Goal: Task Accomplishment & Management: Manage account settings

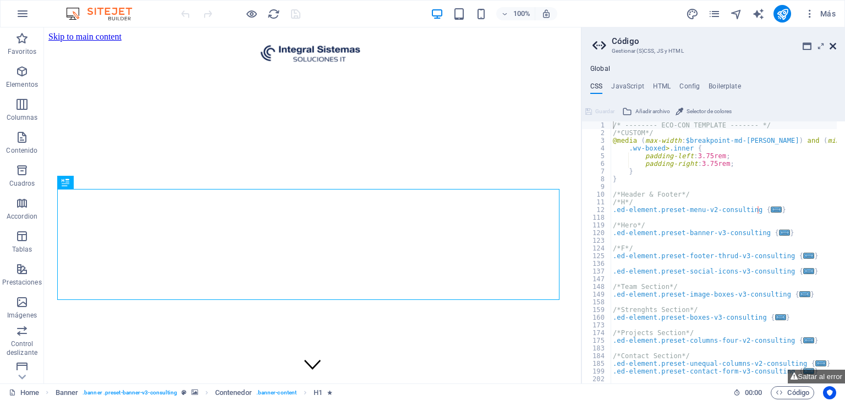
click at [835, 43] on icon at bounding box center [832, 46] width 7 height 9
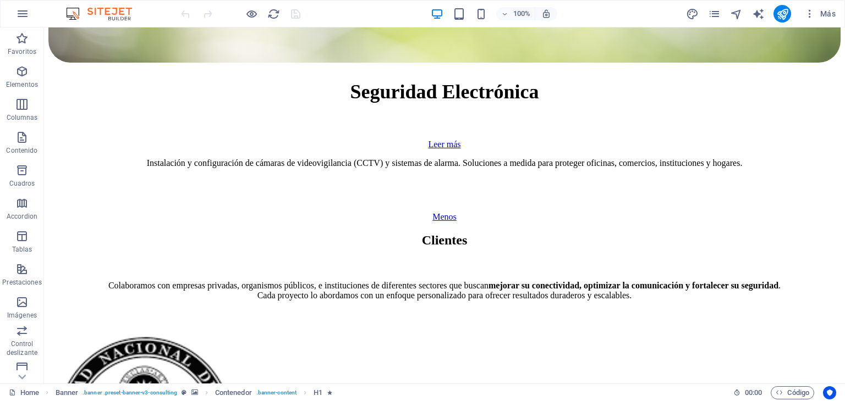
scroll to position [5375, 0]
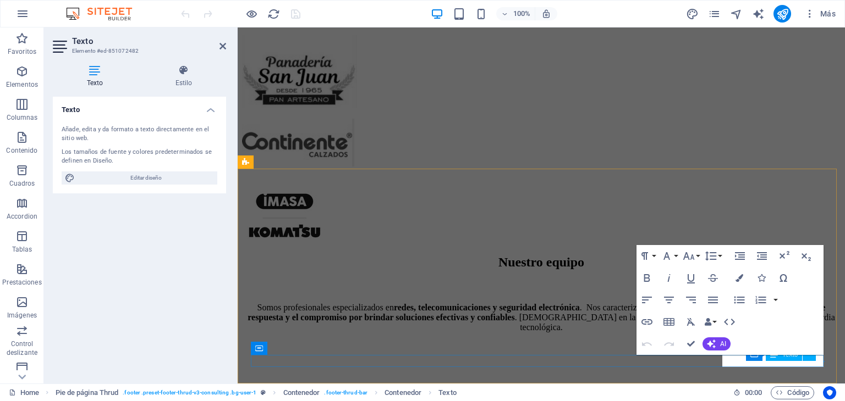
scroll to position [5232, 0]
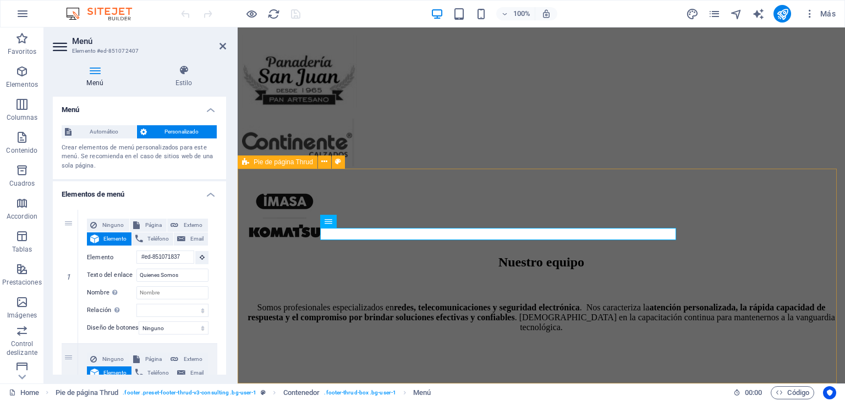
scroll to position [5232, 0]
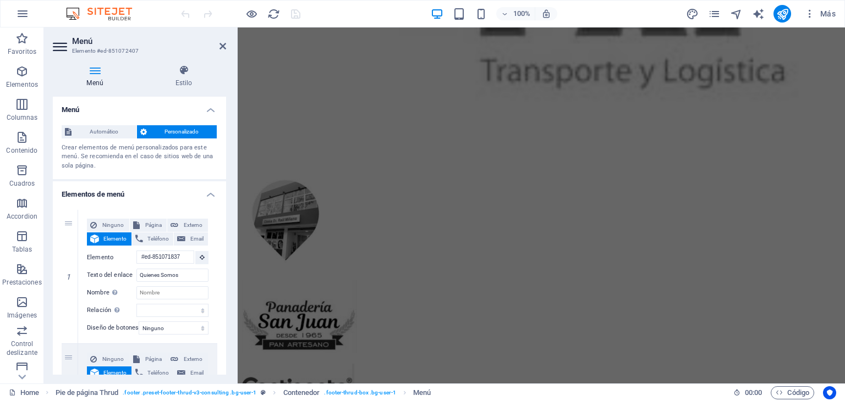
scroll to position [5195, 0]
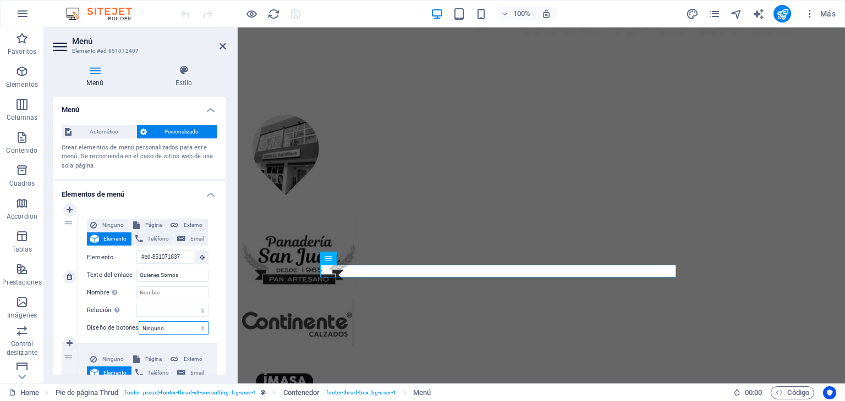
click at [199, 331] on select "Ninguno Predeterminado Principal Secundario" at bounding box center [174, 328] width 70 height 13
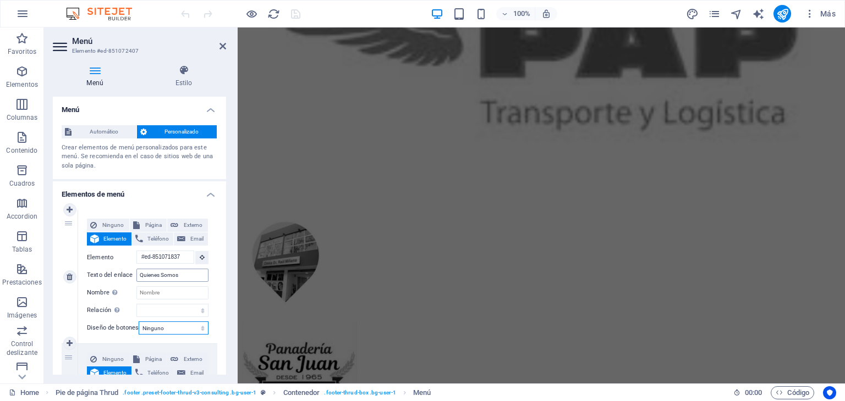
scroll to position [5159, 0]
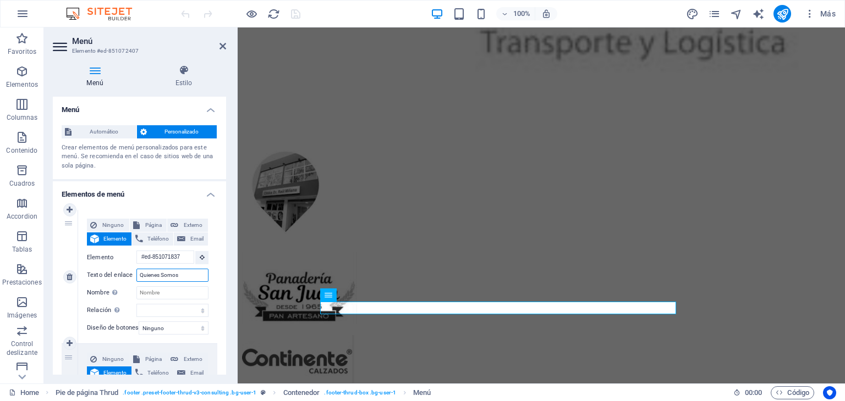
click at [161, 277] on input "Quienes Somos" at bounding box center [172, 275] width 72 height 13
click at [161, 293] on input "Nombre Una descripción adicional del enlace no debería ser igual al texto del e…" at bounding box center [172, 293] width 72 height 13
click at [188, 89] on div "Menú Estilo Menú Automático Personalizado Crear elementos de menú personalizado…" at bounding box center [139, 220] width 173 height 310
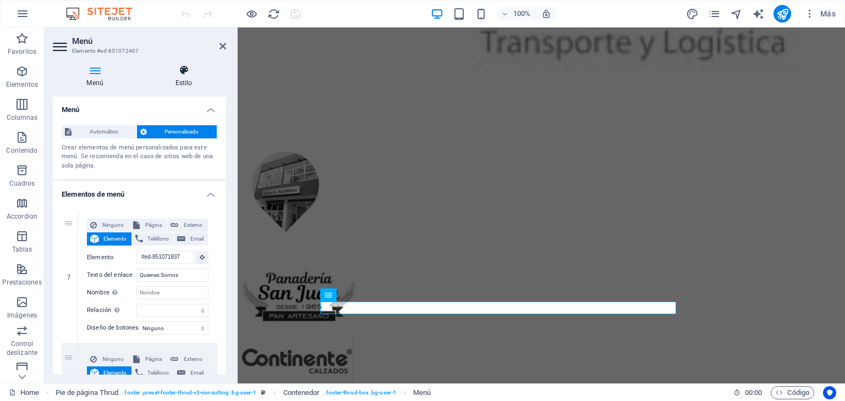
click at [184, 78] on h4 "Estilo" at bounding box center [183, 76] width 85 height 23
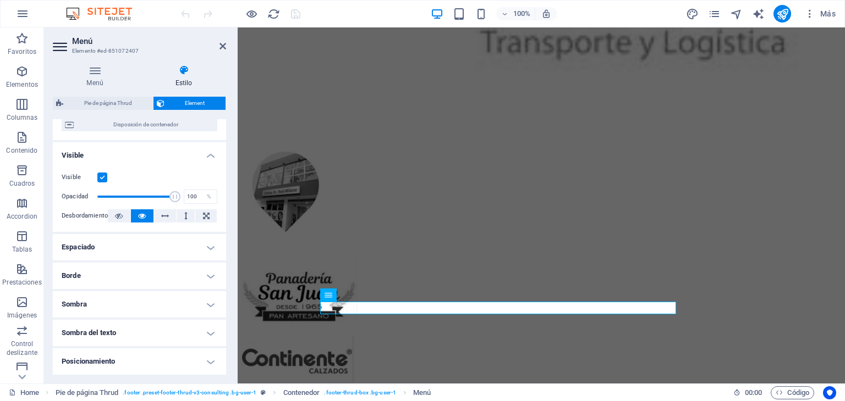
scroll to position [112, 0]
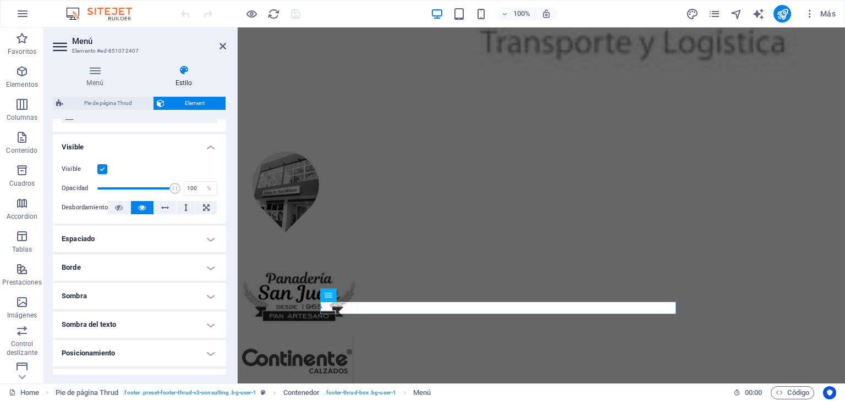
click at [202, 233] on h4 "Espaciado" at bounding box center [139, 239] width 173 height 26
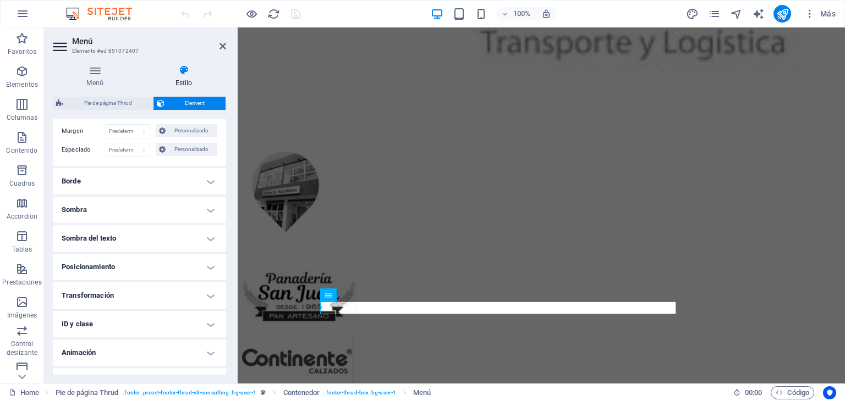
scroll to position [262, 0]
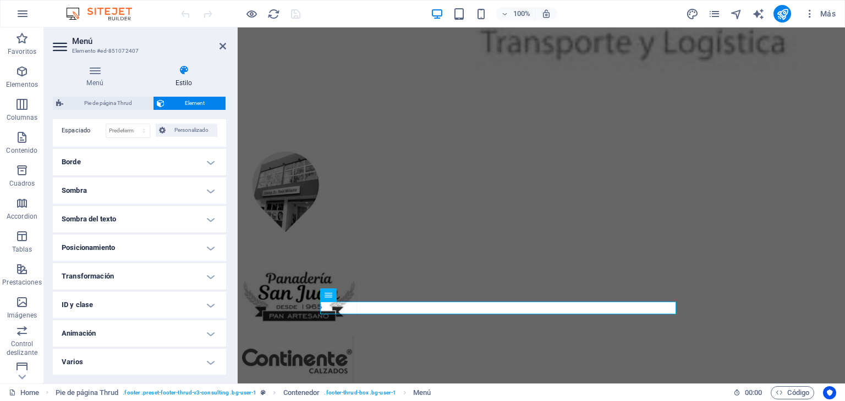
click at [163, 221] on h4 "Sombra del texto" at bounding box center [139, 219] width 173 height 26
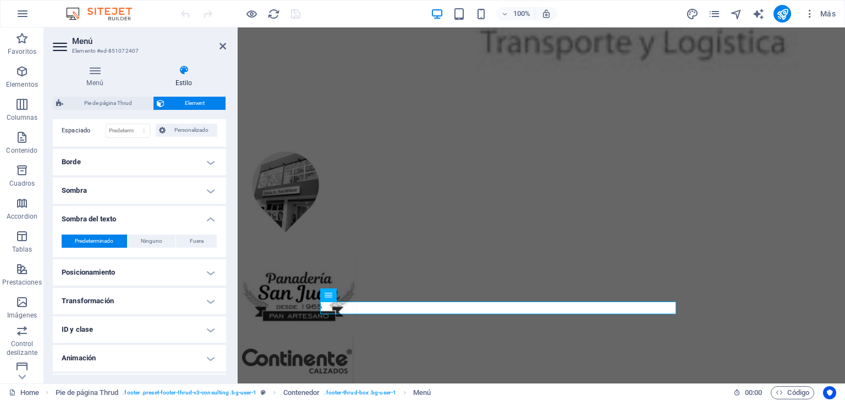
click at [157, 188] on h4 "Sombra" at bounding box center [139, 191] width 173 height 26
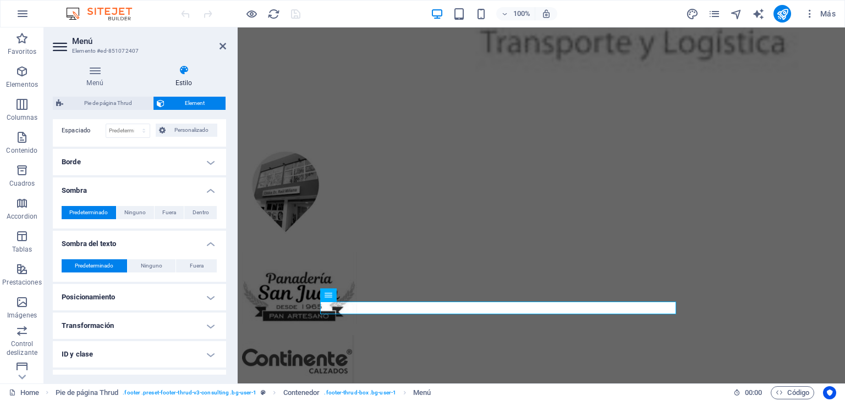
click at [154, 159] on h4 "Borde" at bounding box center [139, 162] width 173 height 26
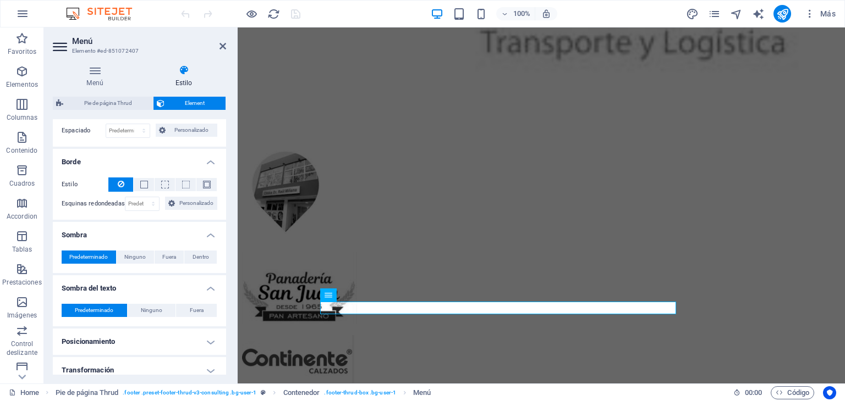
drag, startPoint x: 222, startPoint y: 240, endPoint x: 225, endPoint y: 296, distance: 55.6
click at [225, 296] on div "Diseño La forma en la que este elemento se expande en la disposición (Flexbox).…" at bounding box center [139, 247] width 173 height 256
click at [185, 326] on ul "Diseño La forma en la que este elemento se expande en la disposición (Flexbox).…" at bounding box center [139, 164] width 173 height 612
click at [185, 337] on h4 "Posicionamiento" at bounding box center [139, 342] width 173 height 26
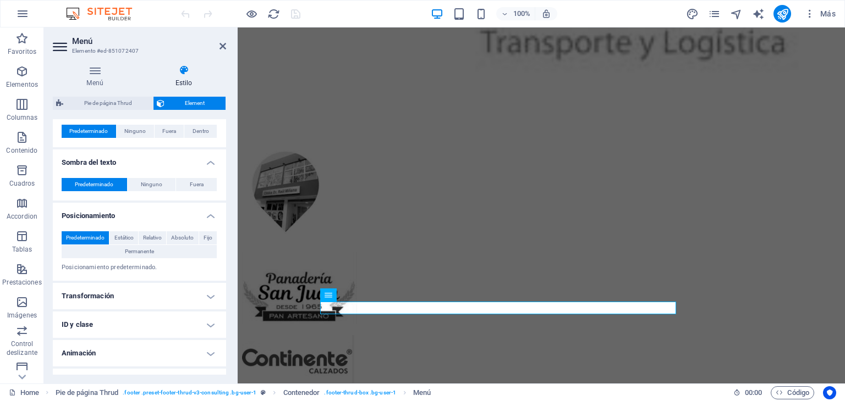
scroll to position [407, 0]
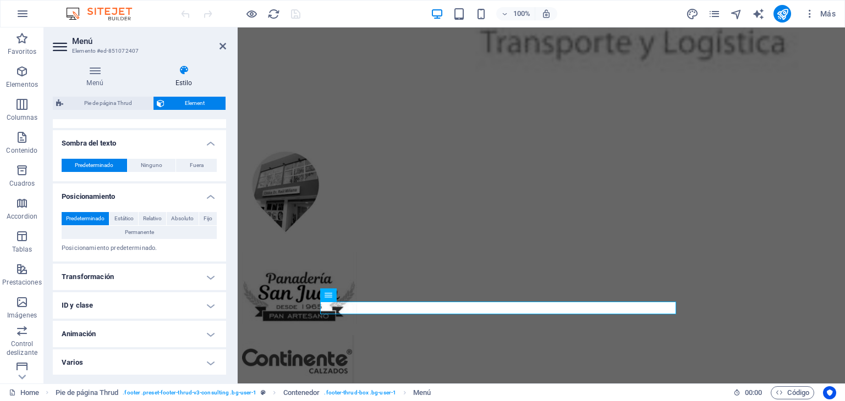
click at [151, 284] on h4 "Transformación" at bounding box center [139, 277] width 173 height 26
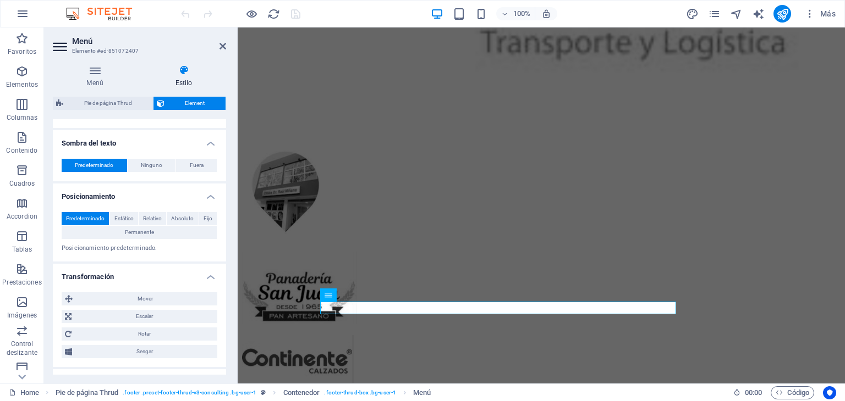
drag, startPoint x: 226, startPoint y: 290, endPoint x: 226, endPoint y: 357, distance: 67.1
click at [226, 357] on div "Menú Estilo Menú Automático Personalizado Crear elementos de menú personalizado…" at bounding box center [139, 220] width 191 height 328
click at [208, 194] on h4 "Posicionamiento" at bounding box center [139, 194] width 173 height 20
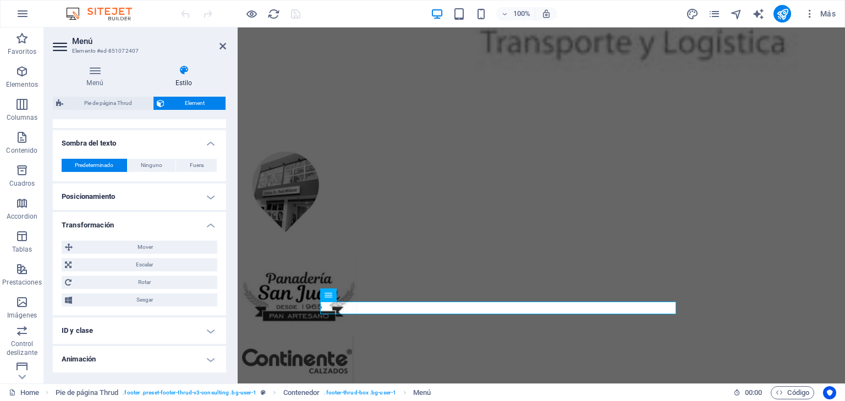
click at [206, 225] on h4 "Transformación" at bounding box center [139, 222] width 173 height 20
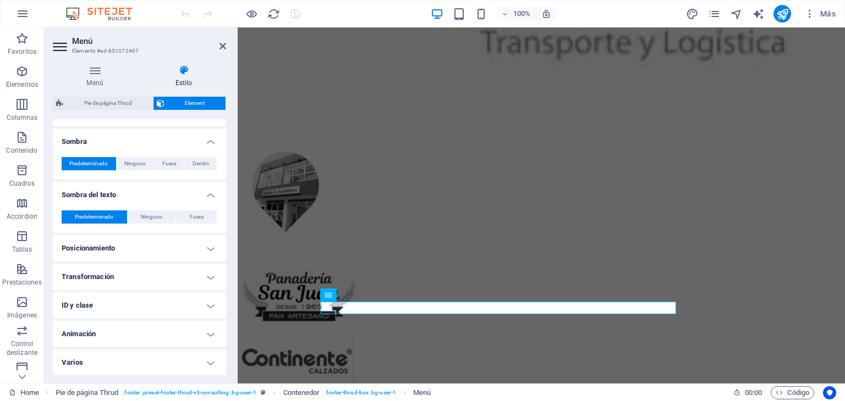
click at [211, 139] on h4 "Sombra" at bounding box center [139, 139] width 173 height 20
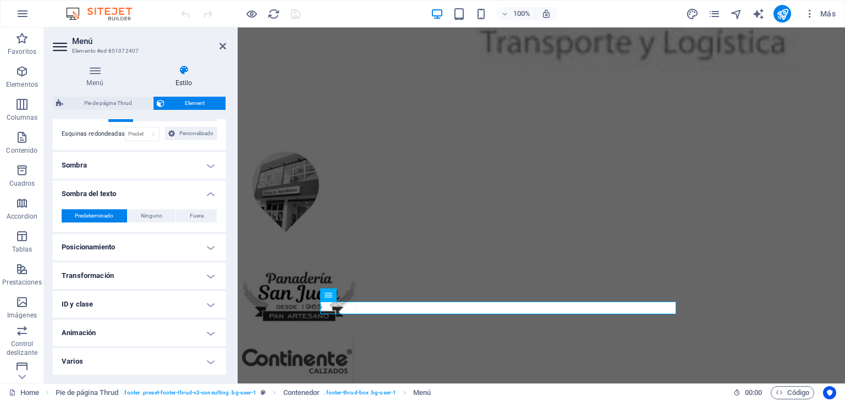
scroll to position [331, 0]
click at [202, 355] on h4 "Varios" at bounding box center [139, 363] width 173 height 26
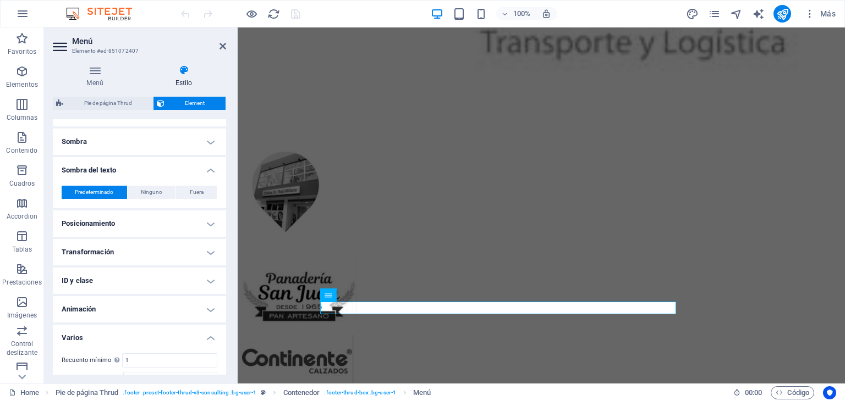
drag, startPoint x: 227, startPoint y: 283, endPoint x: 233, endPoint y: 237, distance: 46.7
click at [233, 237] on div "Menú Estilo Menú Automático Personalizado Crear elementos de menú personalizado…" at bounding box center [139, 220] width 191 height 328
click at [175, 225] on h4 "Posicionamiento" at bounding box center [139, 224] width 173 height 26
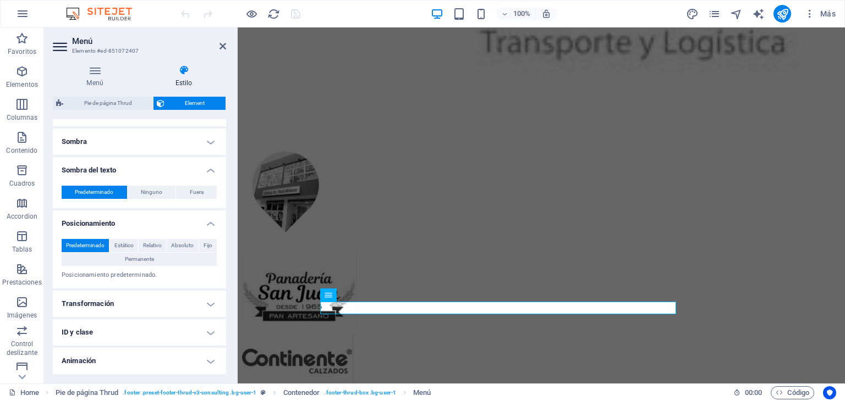
click at [175, 225] on h4 "Posicionamiento" at bounding box center [139, 221] width 173 height 20
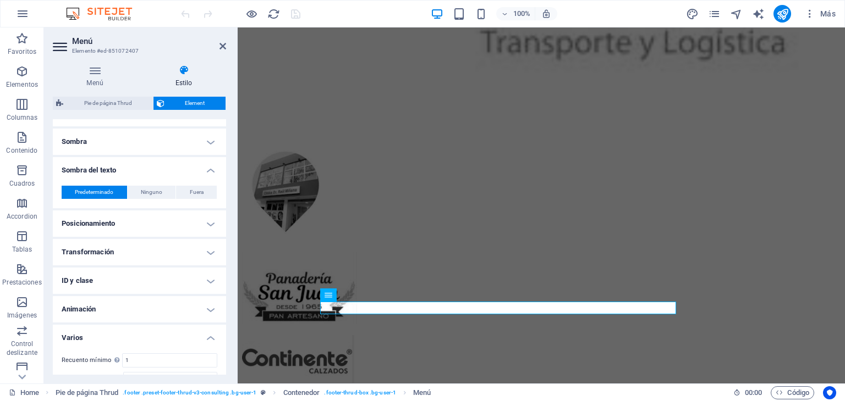
click at [208, 312] on h4 "Animación" at bounding box center [139, 309] width 173 height 26
click at [208, 312] on h4 "Animación" at bounding box center [139, 306] width 173 height 20
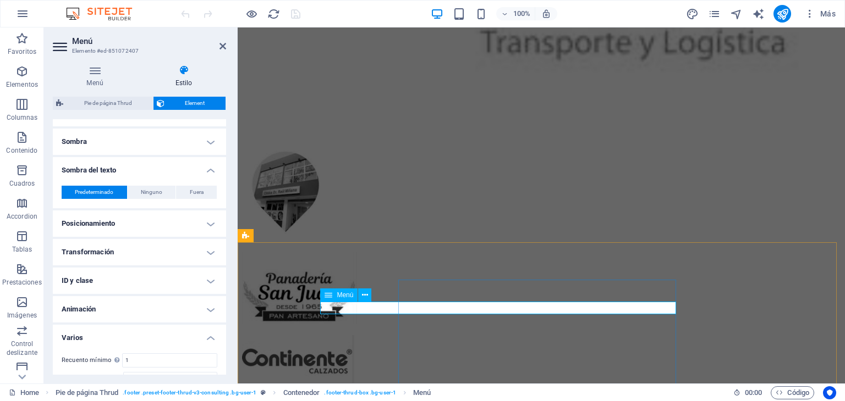
click at [96, 72] on icon at bounding box center [95, 70] width 84 height 11
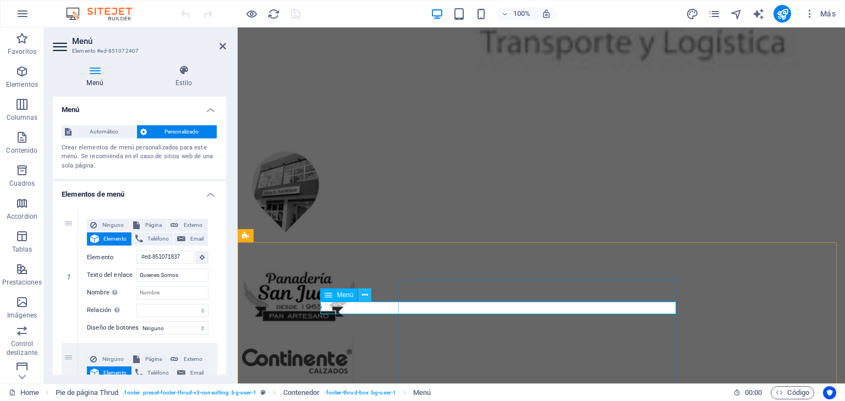
click at [366, 296] on icon at bounding box center [365, 296] width 6 height 12
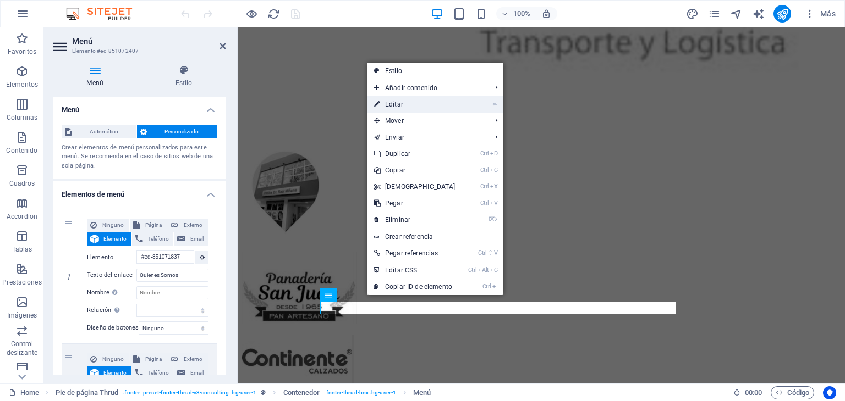
click at [431, 104] on link "⏎ Editar" at bounding box center [414, 104] width 95 height 16
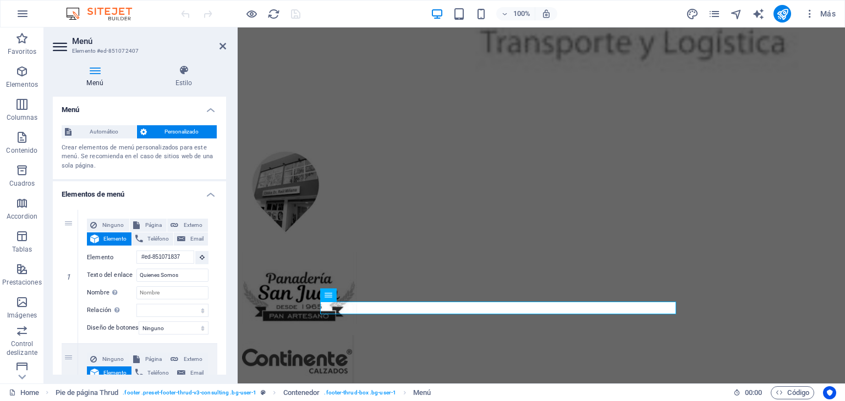
click at [212, 109] on h4 "Menú" at bounding box center [139, 107] width 173 height 20
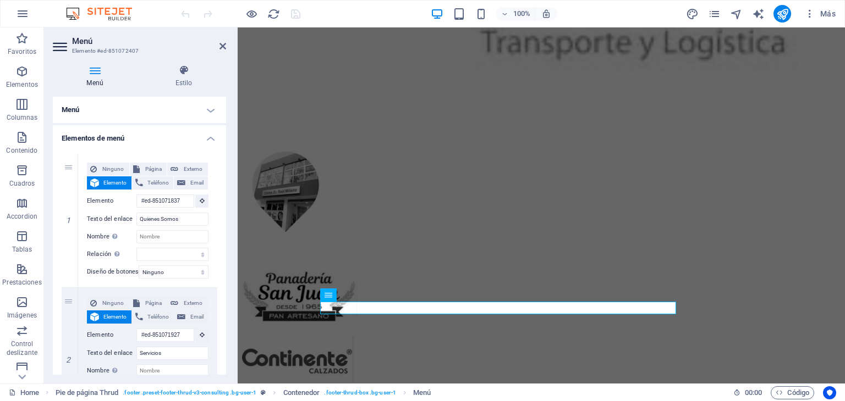
click at [208, 139] on h4 "Elementos de menú" at bounding box center [139, 135] width 173 height 20
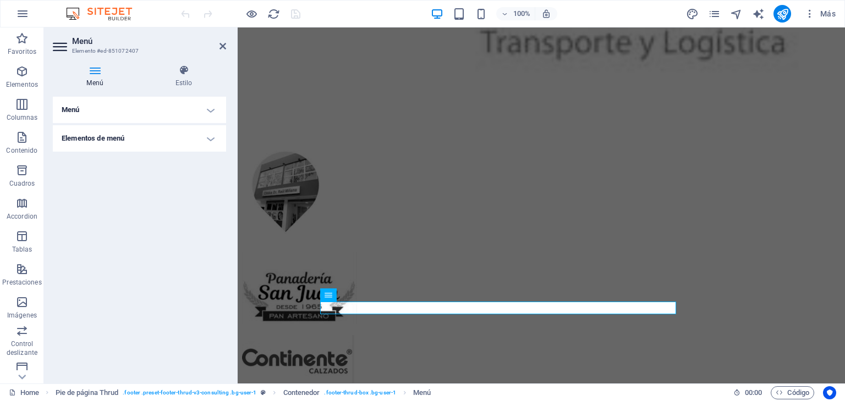
click at [212, 114] on h4 "Menú" at bounding box center [139, 110] width 173 height 26
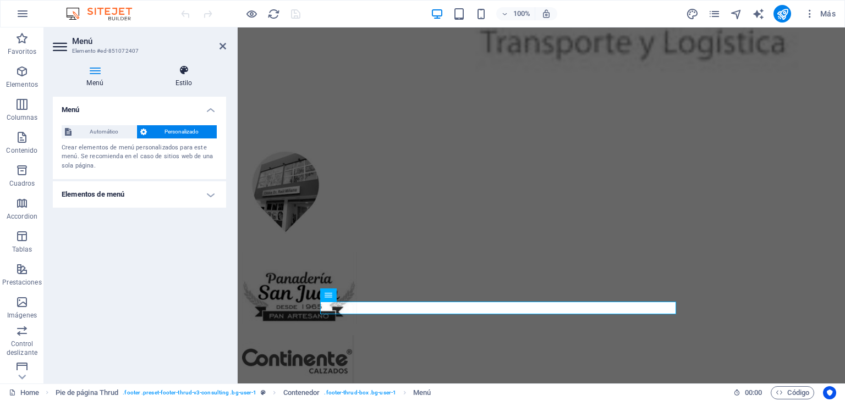
click at [186, 86] on h4 "Estilo" at bounding box center [183, 76] width 85 height 23
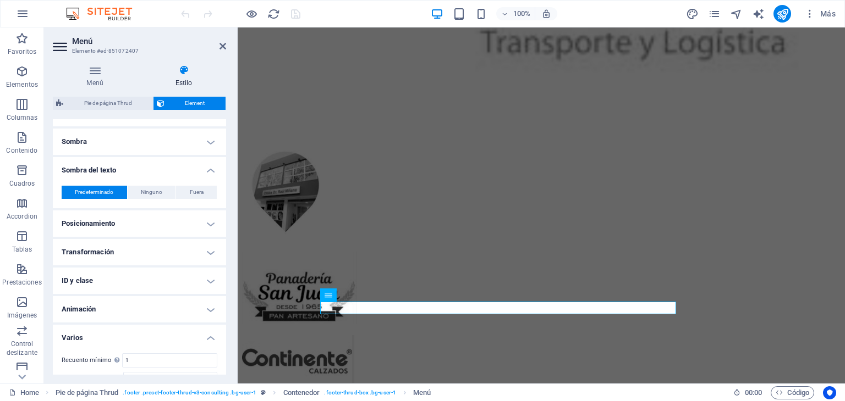
click at [211, 174] on h4 "Sombra del texto" at bounding box center [139, 167] width 173 height 20
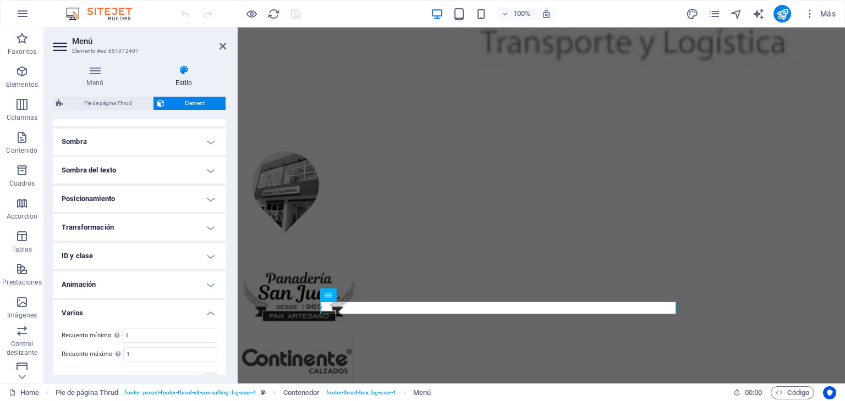
click at [210, 312] on h4 "Varios" at bounding box center [139, 310] width 173 height 20
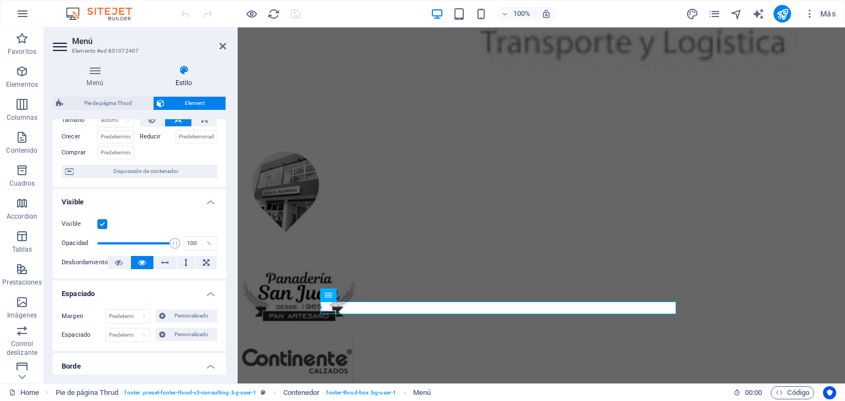
scroll to position [56, 0]
click at [206, 201] on h4 "Visible" at bounding box center [139, 201] width 173 height 20
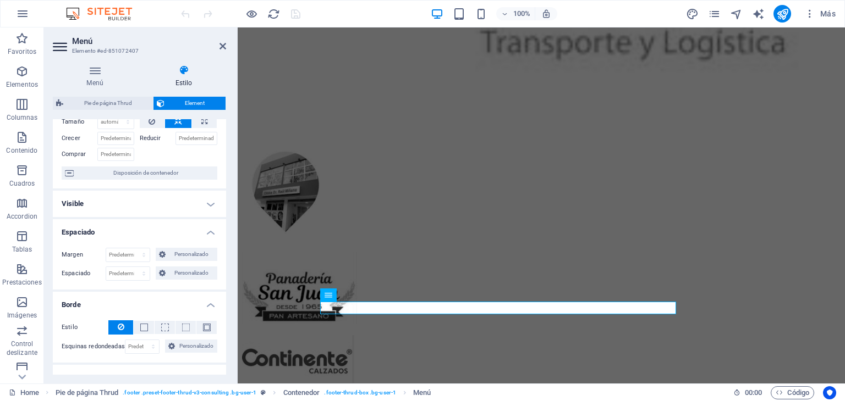
click at [208, 234] on h4 "Espaciado" at bounding box center [139, 229] width 173 height 20
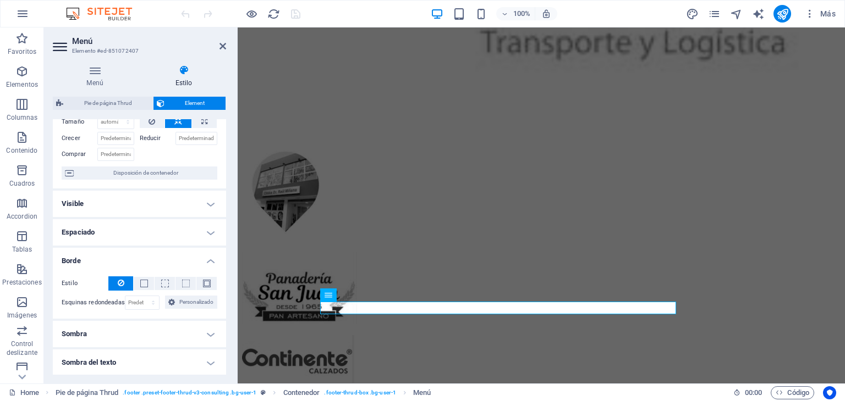
click at [207, 262] on h4 "Borde" at bounding box center [139, 258] width 173 height 20
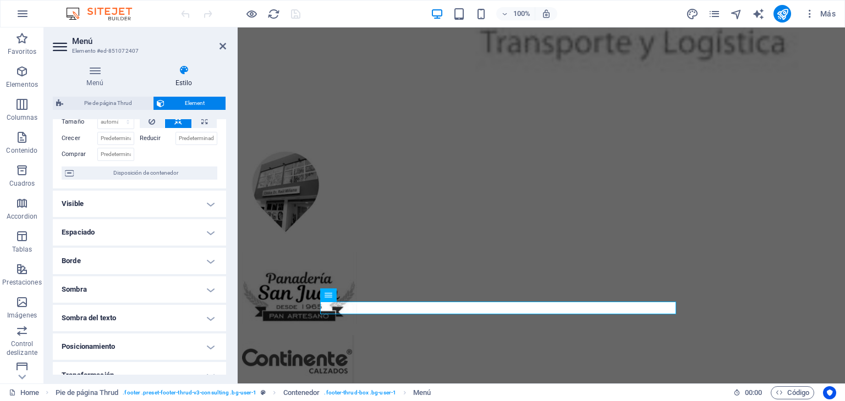
scroll to position [0, 0]
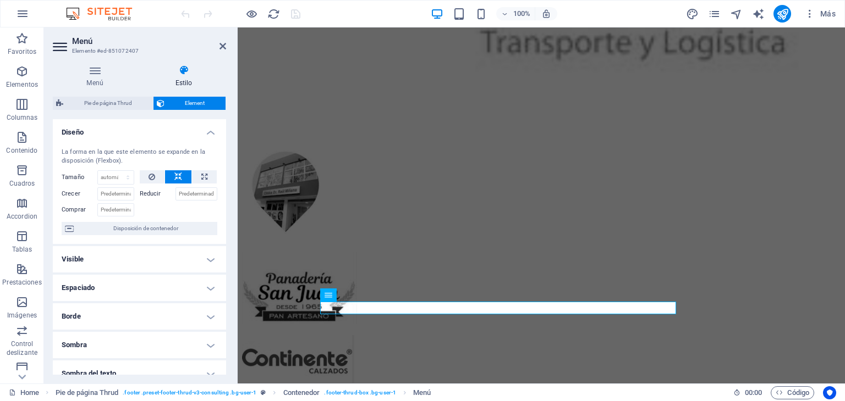
click at [99, 42] on h2 "Menú" at bounding box center [149, 41] width 154 height 10
select select
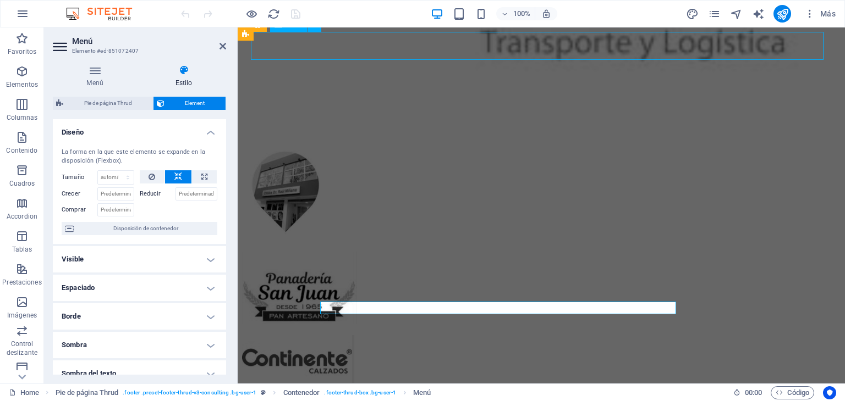
select select
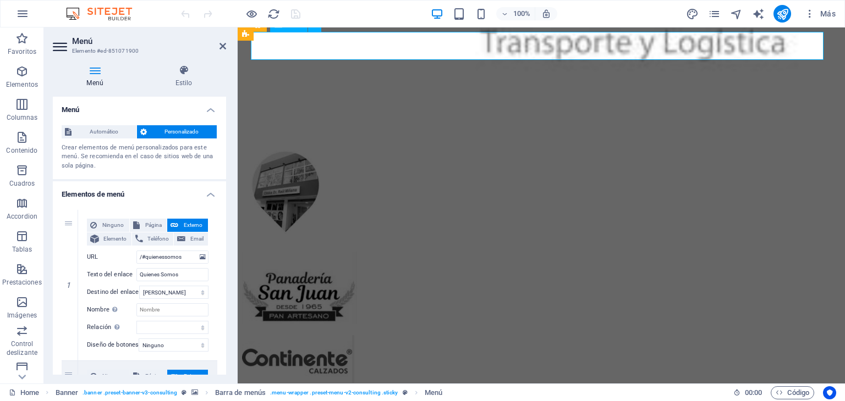
drag, startPoint x: 227, startPoint y: 166, endPoint x: 226, endPoint y: 175, distance: 9.9
click at [226, 175] on div "Menú Estilo Menú Automático Personalizado Crear elementos de menú personalizado…" at bounding box center [139, 220] width 191 height 328
drag, startPoint x: 226, startPoint y: 175, endPoint x: 226, endPoint y: 163, distance: 12.6
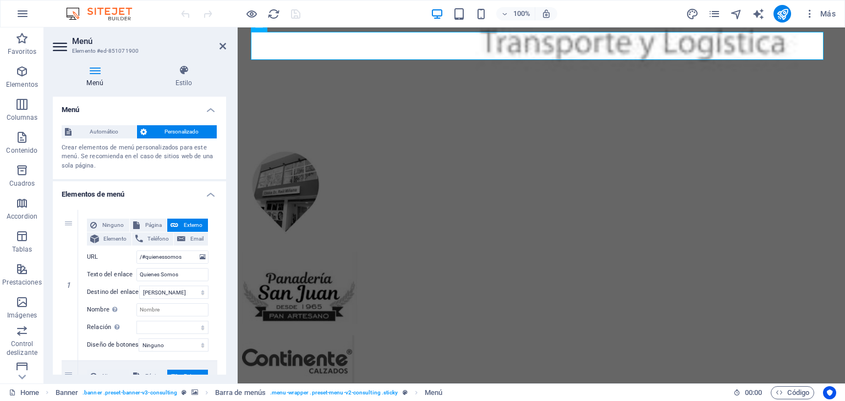
click at [226, 163] on div "Menú Estilo Menú Automático Personalizado Crear elementos de menú personalizado…" at bounding box center [139, 220] width 191 height 328
click at [184, 89] on div "Menú Estilo Menú Automático Personalizado Crear elementos de menú personalizado…" at bounding box center [139, 220] width 173 height 310
click at [184, 81] on h4 "Estilo" at bounding box center [183, 76] width 85 height 23
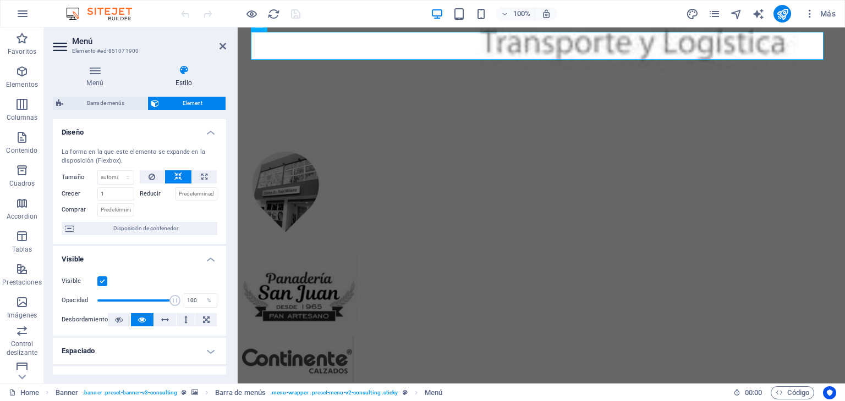
drag, startPoint x: 223, startPoint y: 186, endPoint x: 225, endPoint y: 249, distance: 62.7
click at [225, 249] on div "Diseño La forma en la que este elemento se expande en la disposición (Flexbox).…" at bounding box center [139, 247] width 173 height 256
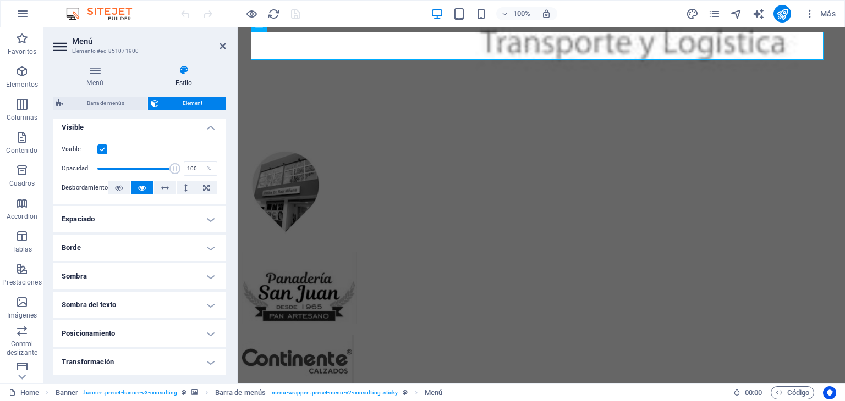
scroll to position [137, 0]
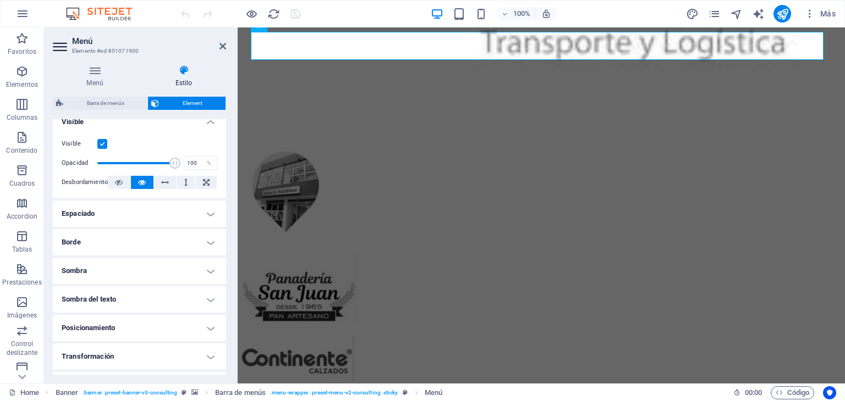
click at [213, 223] on h4 "Espaciado" at bounding box center [139, 214] width 173 height 26
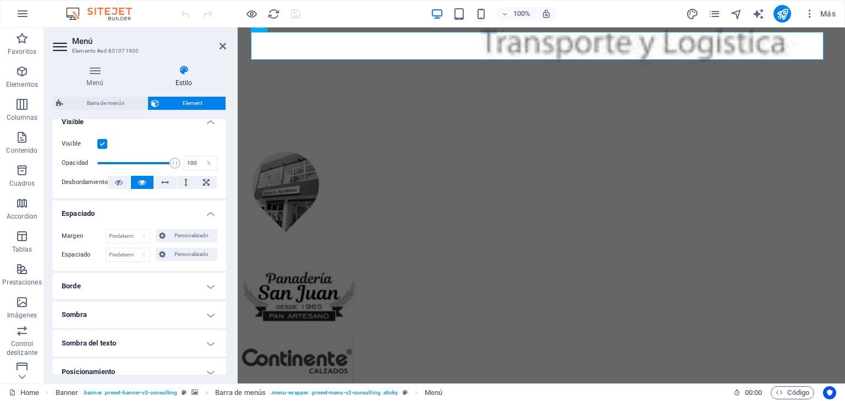
scroll to position [262, 0]
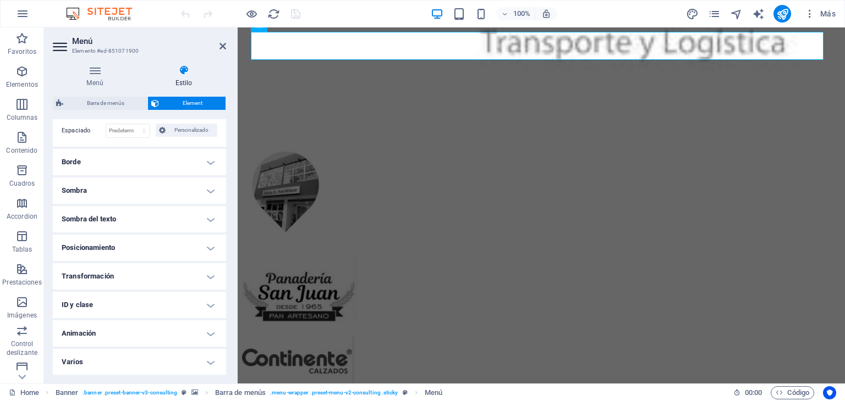
click at [192, 366] on h4 "Varios" at bounding box center [139, 362] width 173 height 26
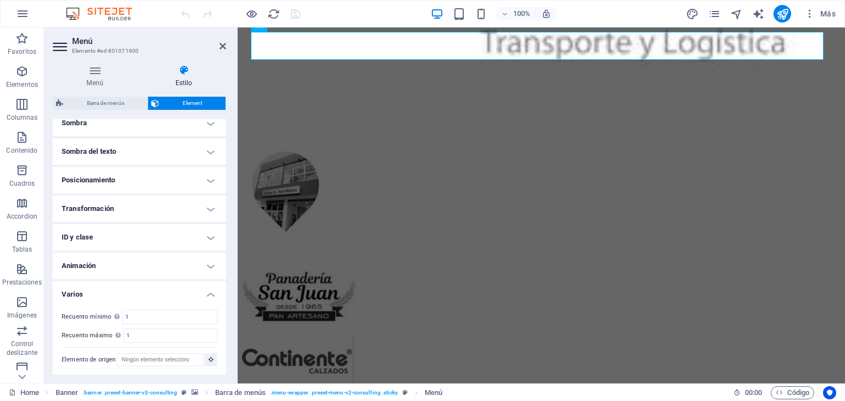
scroll to position [0, 0]
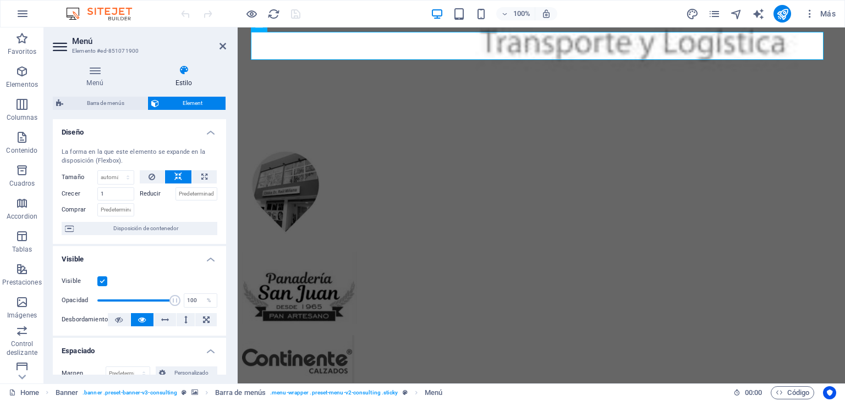
drag, startPoint x: 224, startPoint y: 324, endPoint x: 26, endPoint y: 90, distance: 306.3
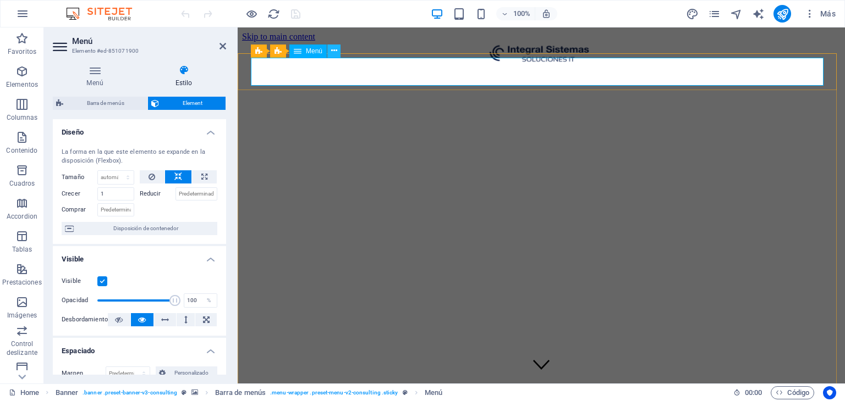
click at [334, 51] on icon at bounding box center [334, 51] width 6 height 12
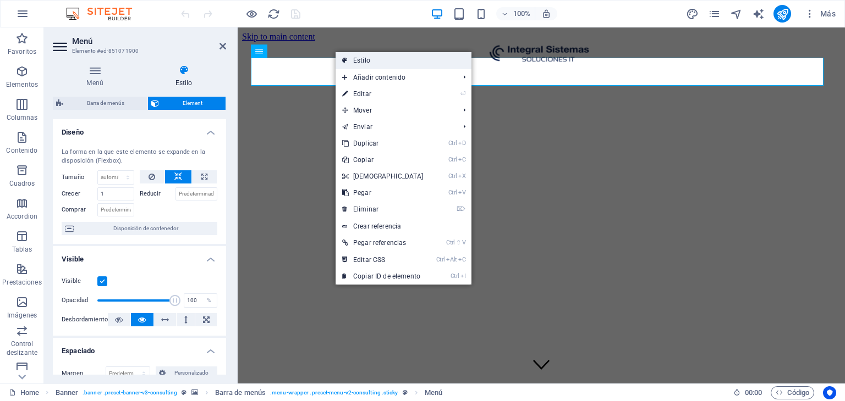
click at [373, 60] on link "Estilo" at bounding box center [403, 60] width 136 height 16
select select "rem"
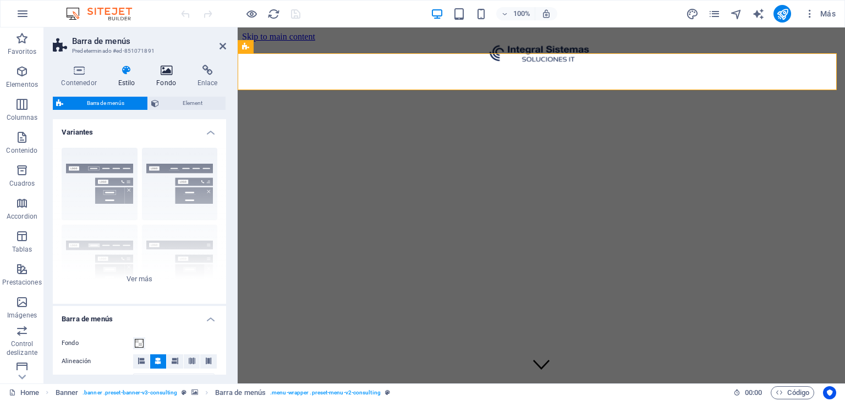
click at [167, 80] on h4 "Fondo" at bounding box center [168, 76] width 41 height 23
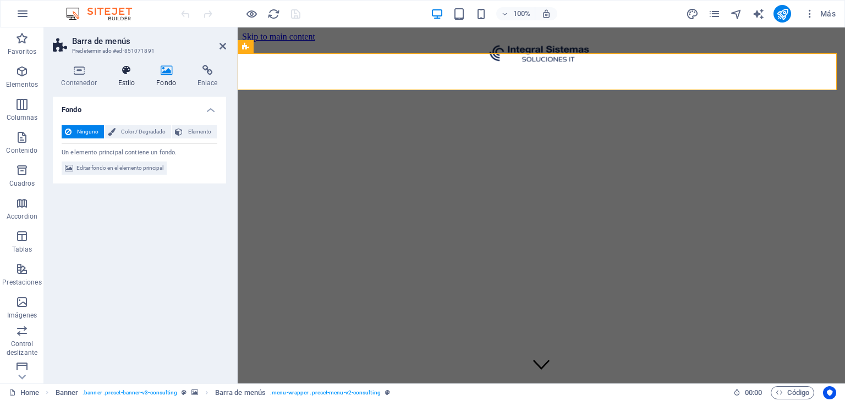
click at [125, 81] on h4 "Estilo" at bounding box center [128, 76] width 38 height 23
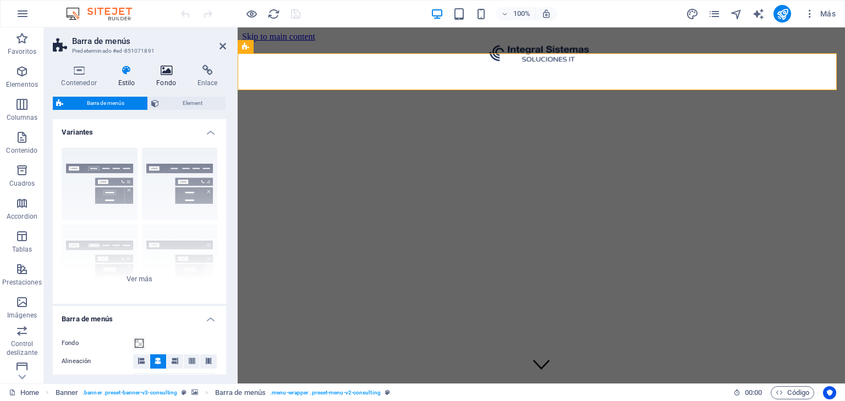
click at [173, 71] on icon at bounding box center [166, 70] width 37 height 11
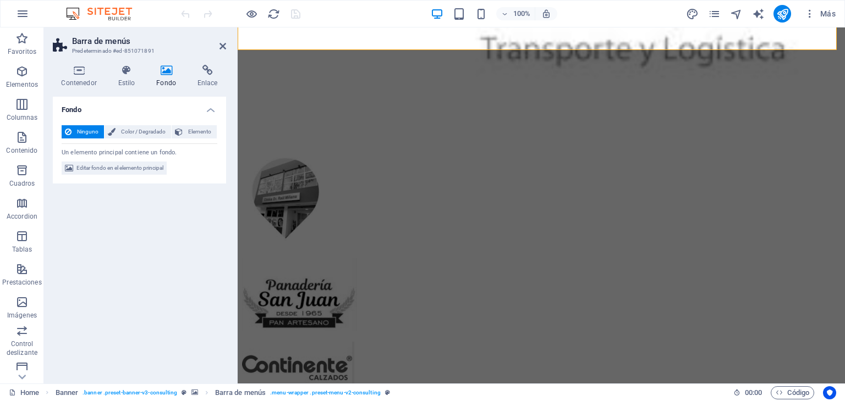
scroll to position [5203, 0]
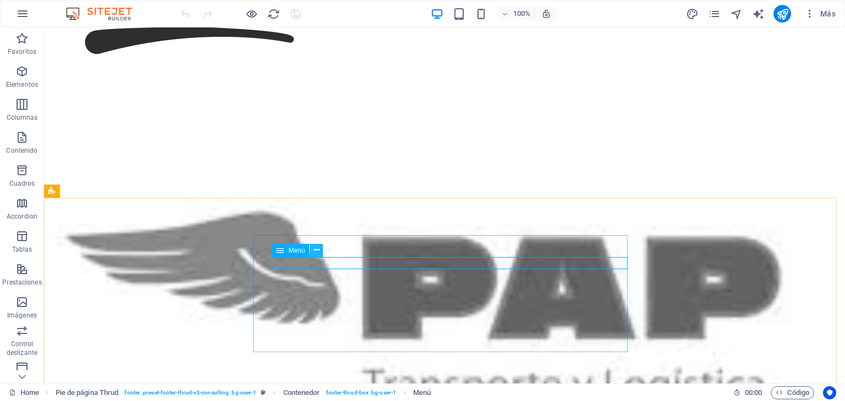
click at [315, 247] on icon at bounding box center [316, 251] width 6 height 12
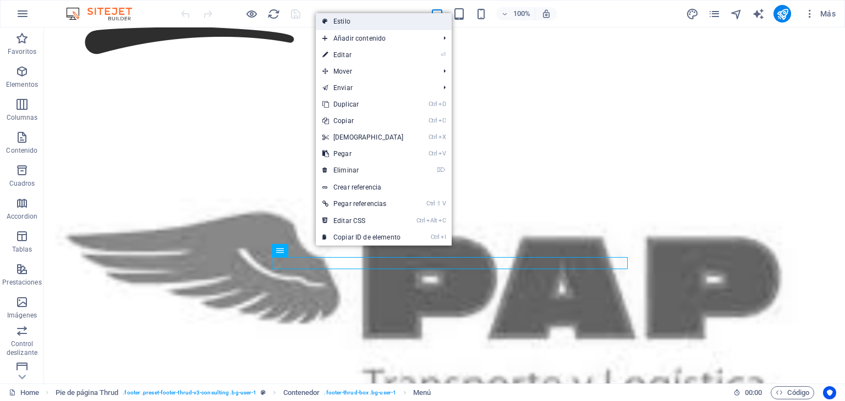
click at [380, 20] on link "Estilo" at bounding box center [384, 21] width 136 height 16
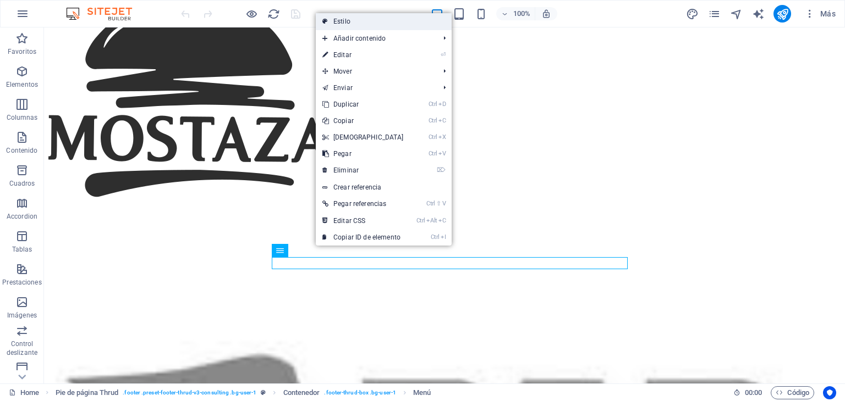
select select "rem"
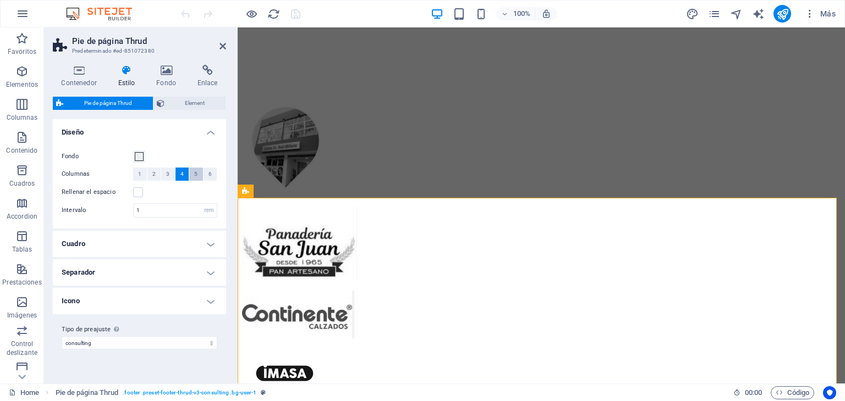
click at [193, 172] on button "5" at bounding box center [196, 174] width 14 height 13
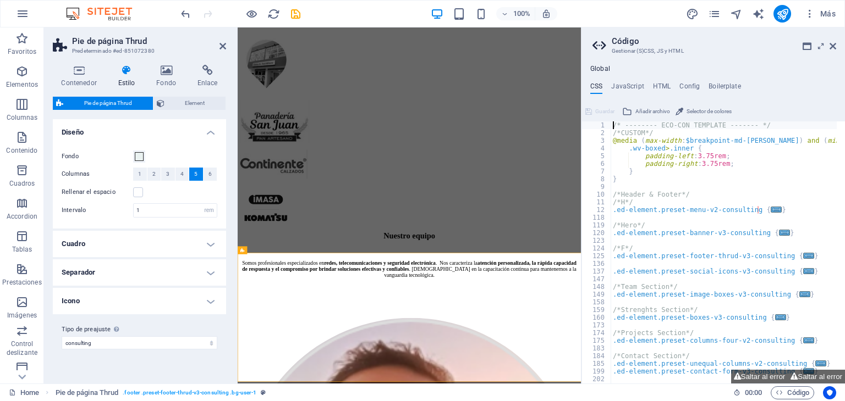
scroll to position [4997, 0]
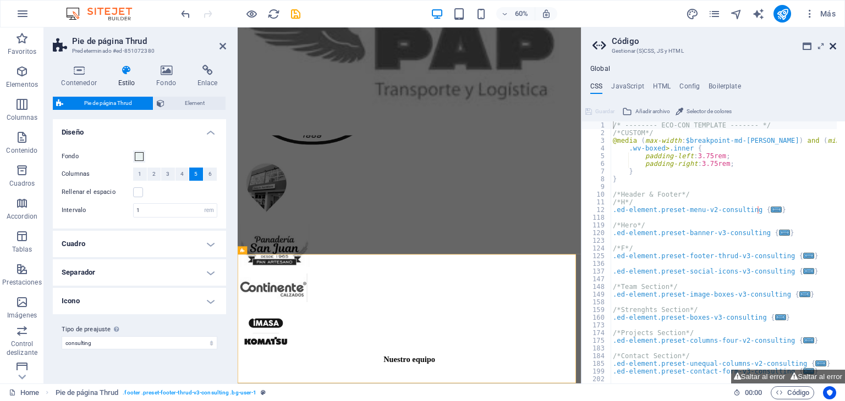
click at [834, 45] on icon at bounding box center [832, 46] width 7 height 9
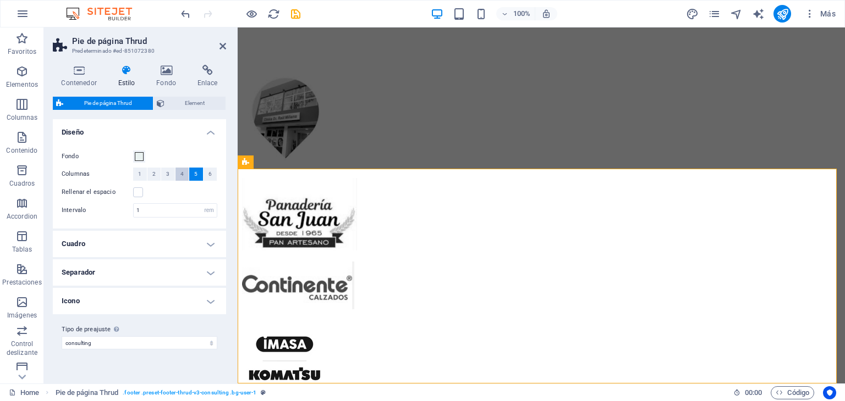
click at [183, 174] on span "4" at bounding box center [181, 174] width 3 height 13
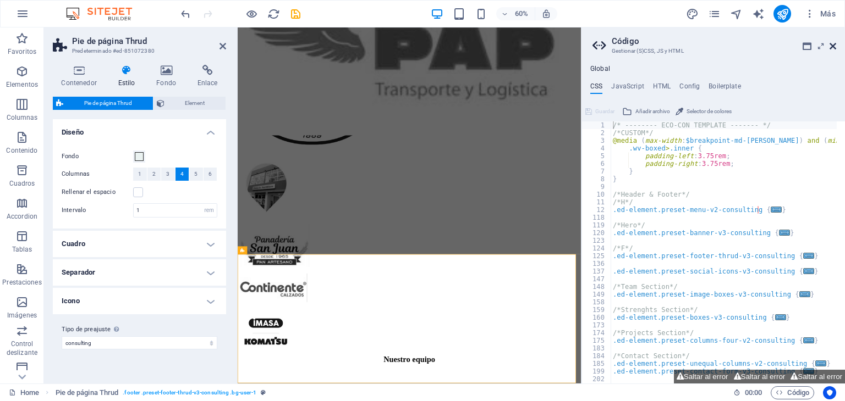
click at [833, 49] on header "Código Gestionar (S)CSS, JS y HTML" at bounding box center [714, 41] width 244 height 29
click at [833, 49] on icon at bounding box center [832, 46] width 7 height 9
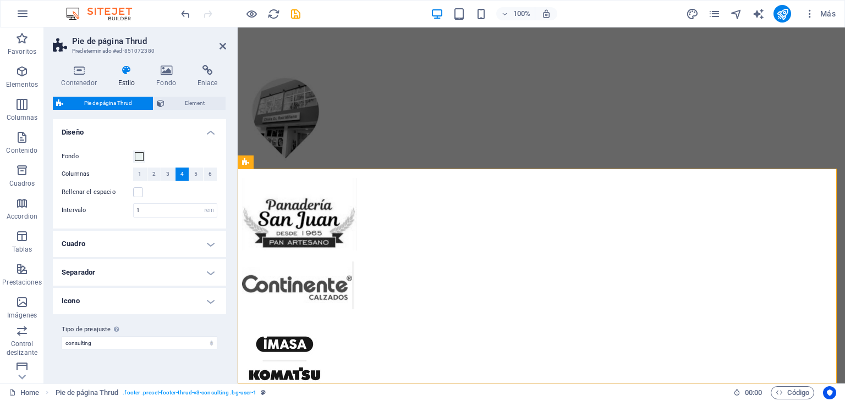
click at [159, 273] on h4 "Separador" at bounding box center [139, 273] width 173 height 26
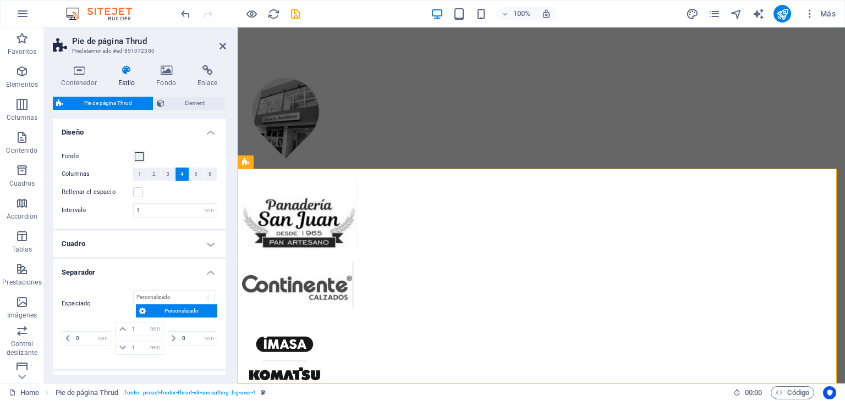
click at [159, 273] on h4 "Separador" at bounding box center [139, 270] width 173 height 20
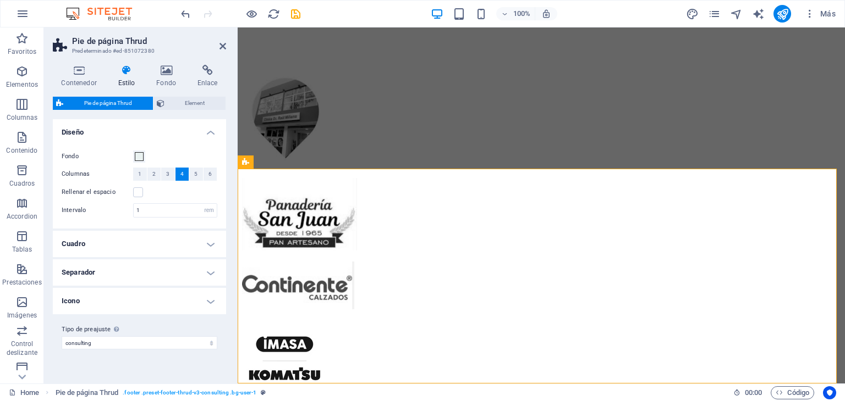
click at [178, 250] on h4 "Cuadro" at bounding box center [139, 244] width 173 height 26
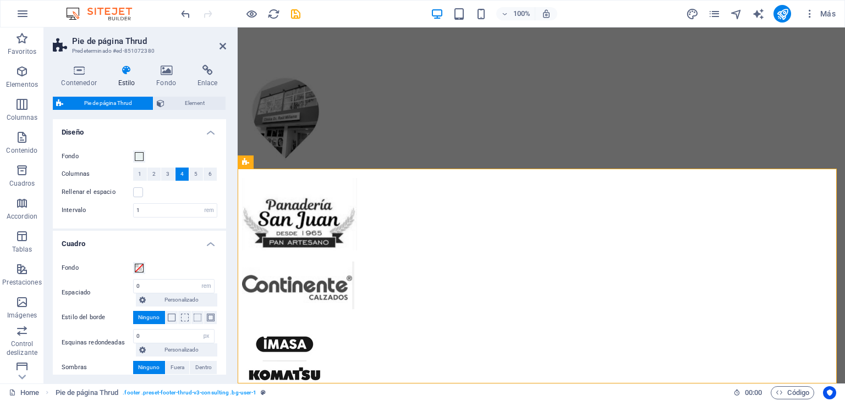
click at [178, 251] on div "Fondo Espaciado 0 px rem % vh vw Personalizado Personalizado 0 px rem % vh vw 0…" at bounding box center [140, 318] width 178 height 135
click at [188, 101] on span "Element" at bounding box center [195, 103] width 55 height 13
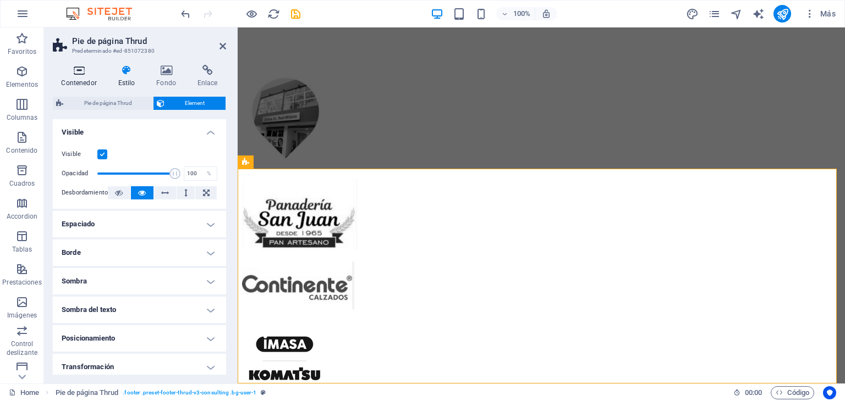
click at [75, 78] on h4 "Contenedor" at bounding box center [81, 76] width 57 height 23
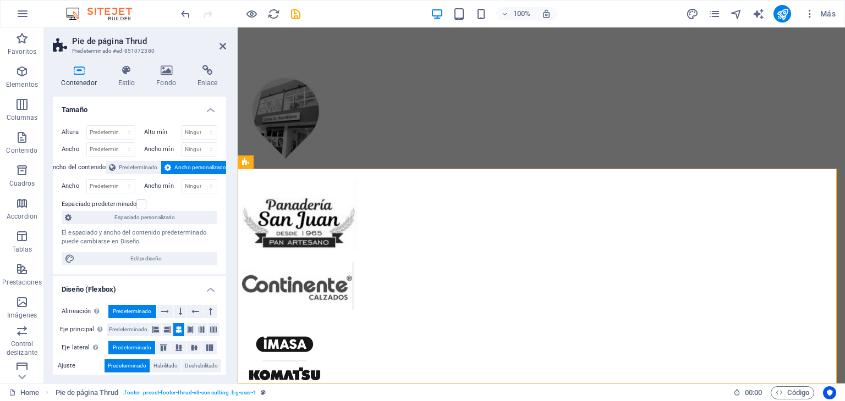
drag, startPoint x: 223, startPoint y: 135, endPoint x: 219, endPoint y: 242, distance: 107.3
click at [219, 242] on div "Altura Predeterminado px rem % vh vw Alto mín Ninguno px rem % vh vw Ancho Pred…" at bounding box center [139, 196] width 173 height 158
click at [130, 82] on h4 "Estilo" at bounding box center [128, 76] width 38 height 23
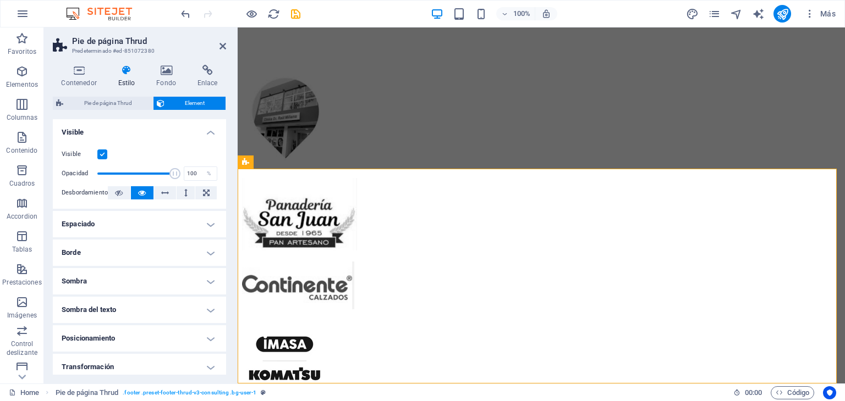
click at [127, 250] on h4 "Borde" at bounding box center [139, 253] width 173 height 26
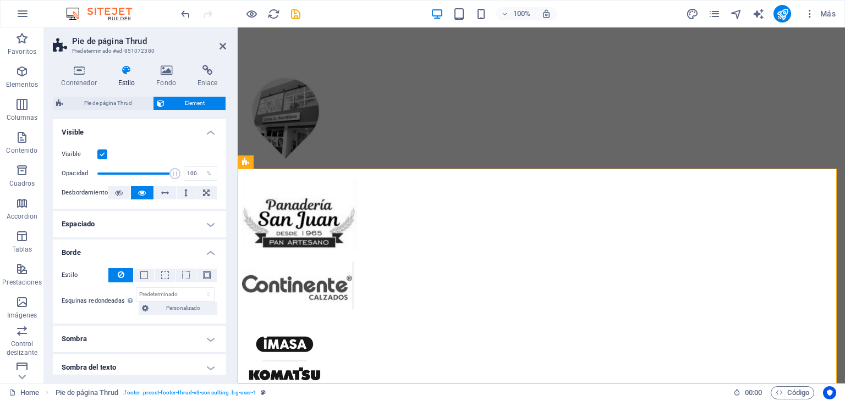
click at [127, 250] on h4 "Borde" at bounding box center [139, 250] width 173 height 20
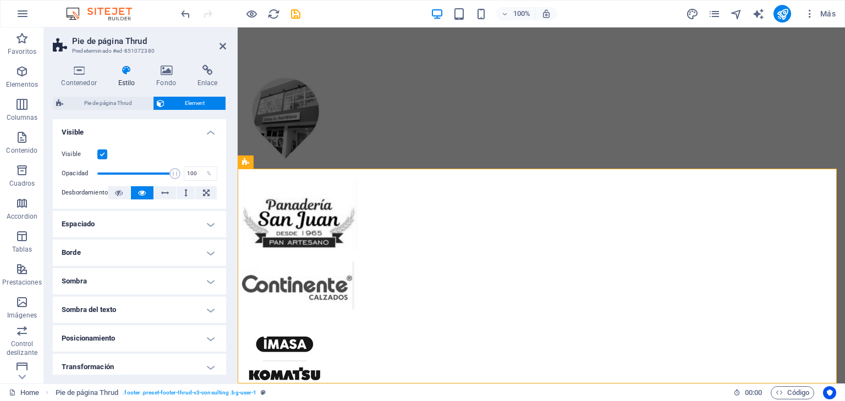
click at [142, 226] on h4 "Espaciado" at bounding box center [139, 224] width 173 height 26
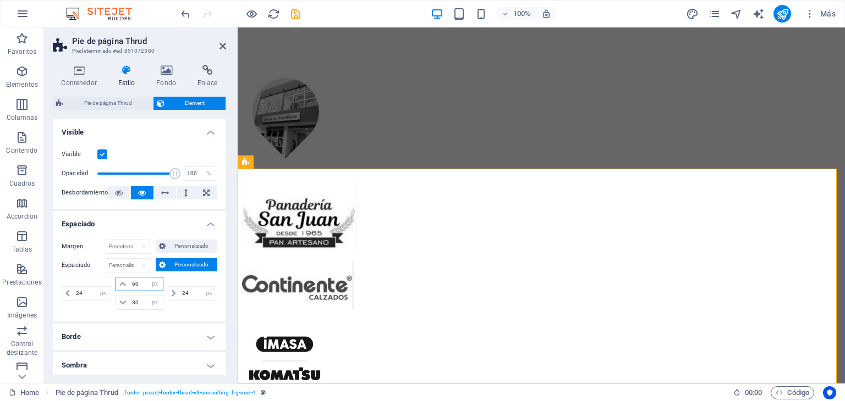
drag, startPoint x: 141, startPoint y: 284, endPoint x: 122, endPoint y: 284, distance: 18.7
click at [122, 284] on div "60 px rem % vh vw" at bounding box center [138, 284] width 47 height 14
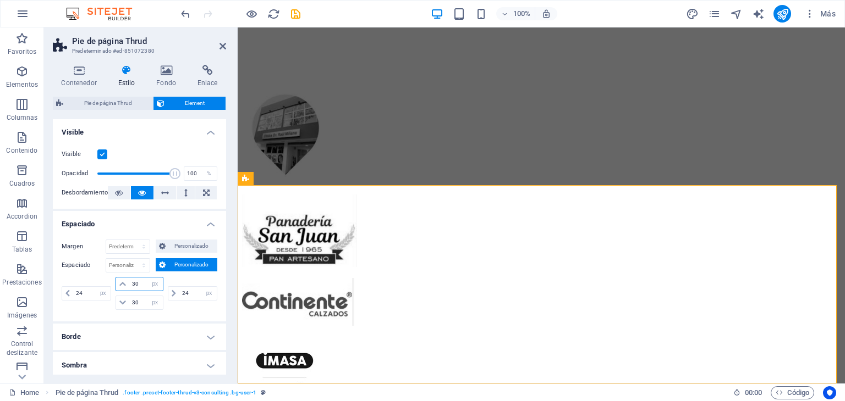
drag, startPoint x: 144, startPoint y: 285, endPoint x: 121, endPoint y: 285, distance: 22.5
click at [121, 285] on div "30 px rem % vh vw" at bounding box center [138, 284] width 47 height 14
type input "10"
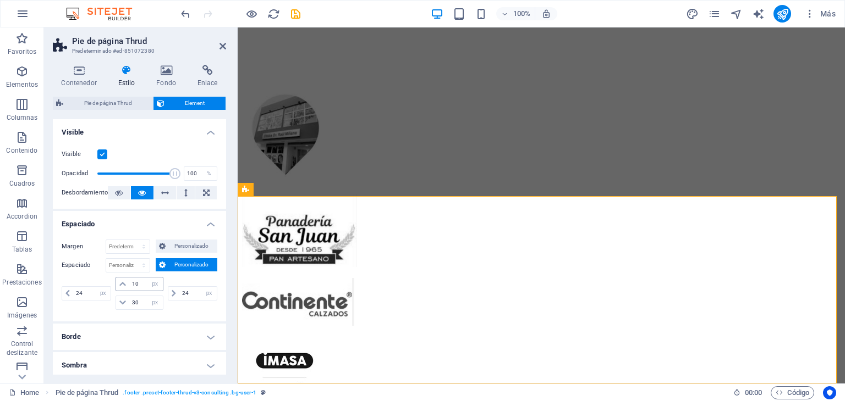
scroll to position [5205, 0]
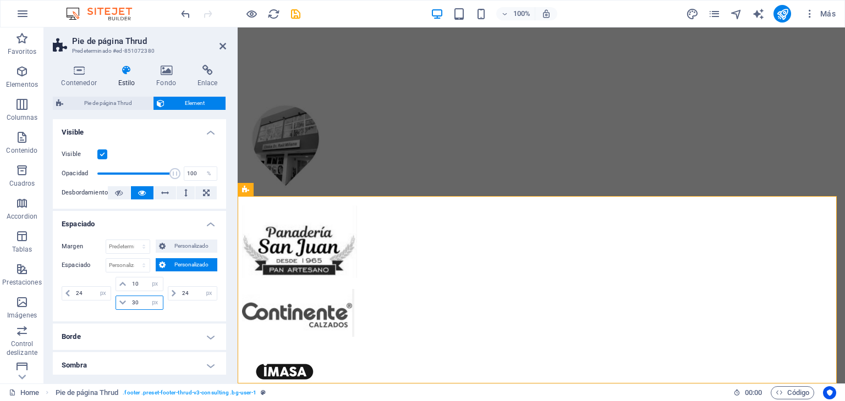
drag, startPoint x: 139, startPoint y: 304, endPoint x: 99, endPoint y: 306, distance: 40.2
click at [99, 306] on div "24 px rem % vh vw 10 px rem % vh vw 30 px rem % vh vw 24 px rem % vh vw" at bounding box center [140, 293] width 156 height 33
type input "10"
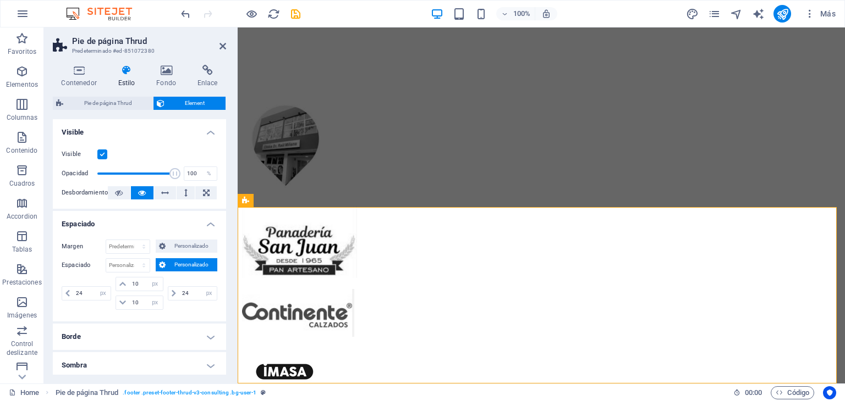
scroll to position [5194, 0]
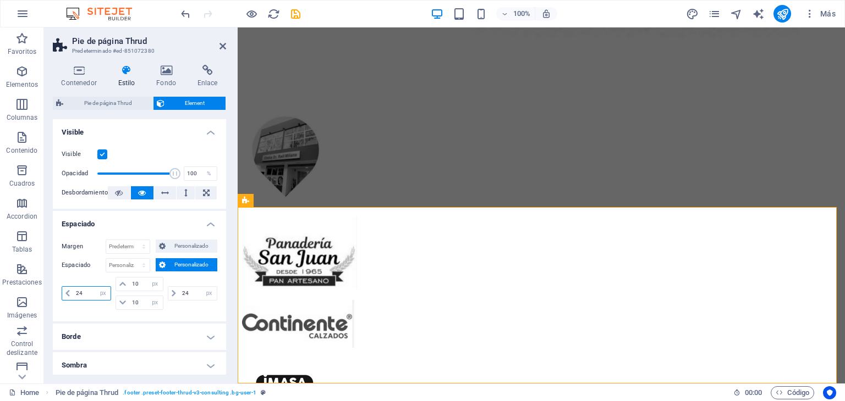
drag, startPoint x: 86, startPoint y: 293, endPoint x: 73, endPoint y: 293, distance: 13.2
click at [73, 293] on input "24" at bounding box center [91, 293] width 37 height 13
type input "10"
drag, startPoint x: 192, startPoint y: 291, endPoint x: 149, endPoint y: 293, distance: 43.0
click at [149, 293] on div "10 px rem % vh vw 10 px rem % vh vw 10 px rem % vh vw 24 px rem % vh vw" at bounding box center [140, 293] width 156 height 33
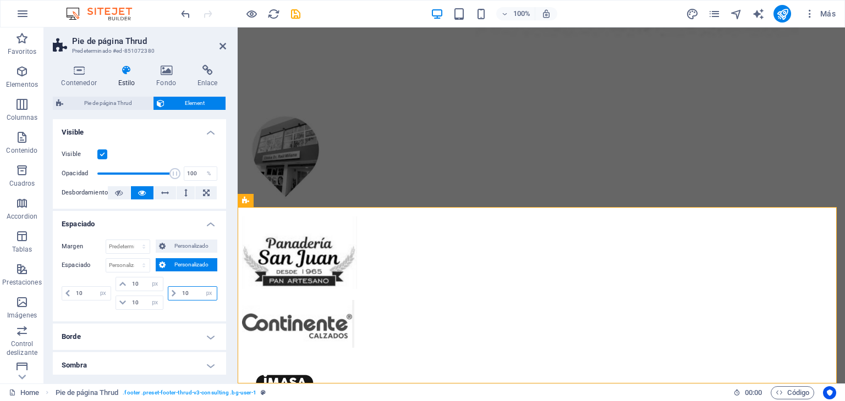
type input "10"
select select "px"
click at [102, 342] on h4 "Borde" at bounding box center [139, 337] width 173 height 26
click at [113, 331] on h4 "Borde" at bounding box center [139, 334] width 173 height 20
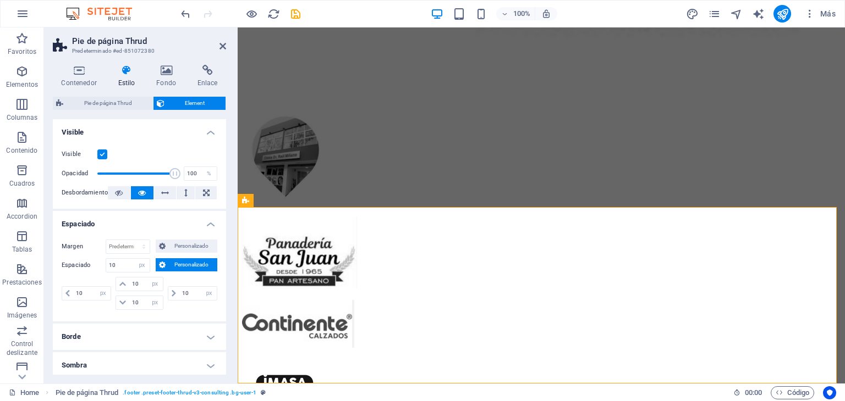
click at [182, 365] on h4 "Sombra" at bounding box center [139, 366] width 173 height 26
click at [182, 365] on h4 "Sombra" at bounding box center [139, 363] width 173 height 20
click at [168, 71] on icon at bounding box center [166, 70] width 37 height 11
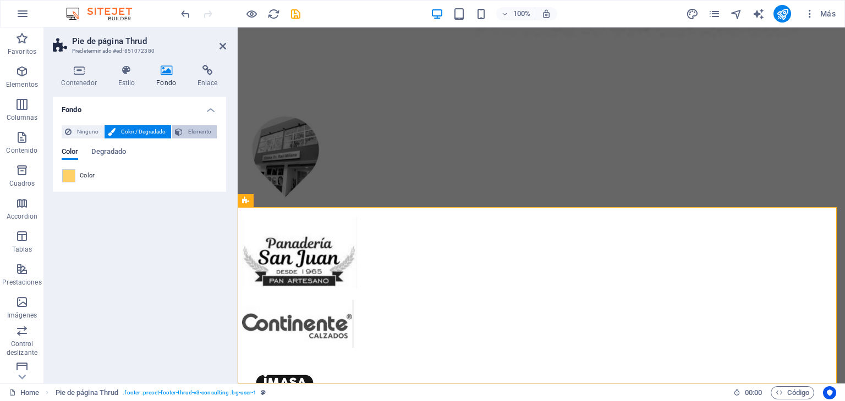
click at [196, 131] on span "Elemento" at bounding box center [199, 131] width 27 height 13
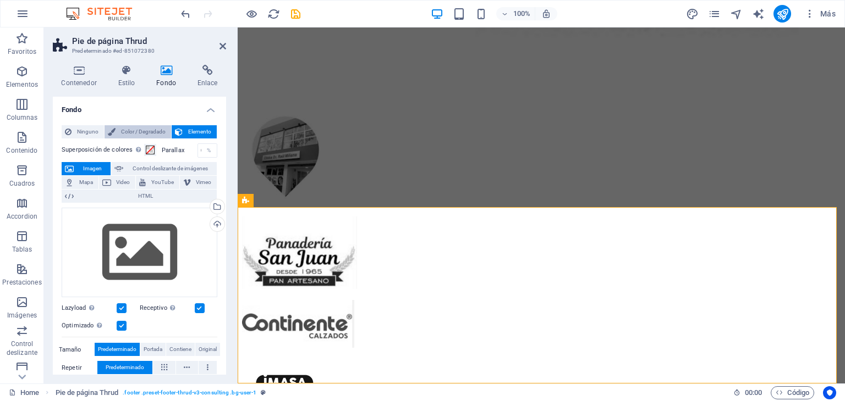
click at [137, 130] on span "Color / Degradado" at bounding box center [143, 131] width 49 height 13
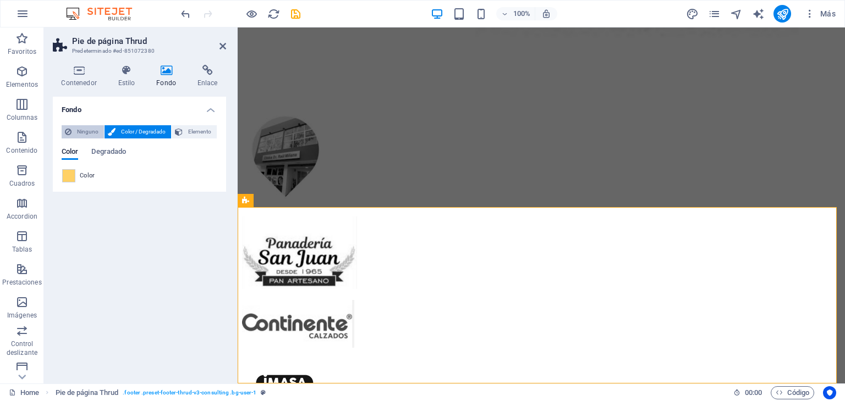
click at [86, 127] on span "Ninguno" at bounding box center [88, 131] width 26 height 13
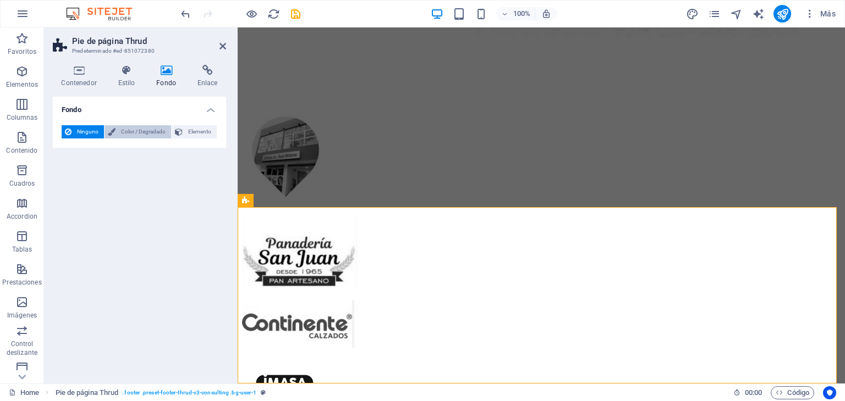
click at [138, 135] on span "Color / Degradado" at bounding box center [143, 131] width 49 height 13
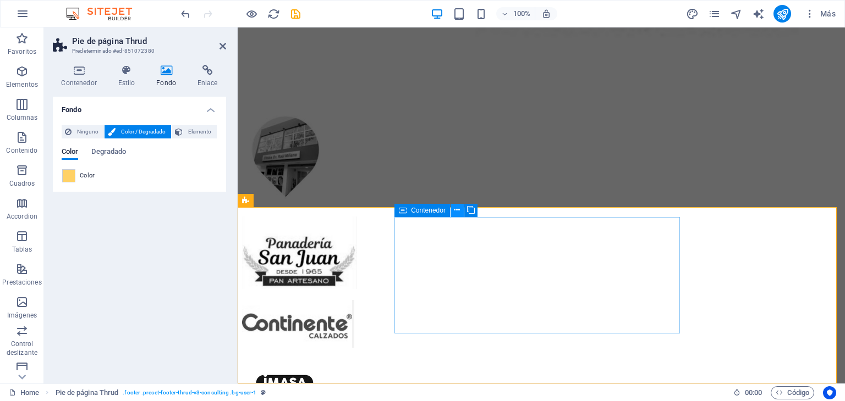
click at [460, 212] on button at bounding box center [456, 210] width 13 height 13
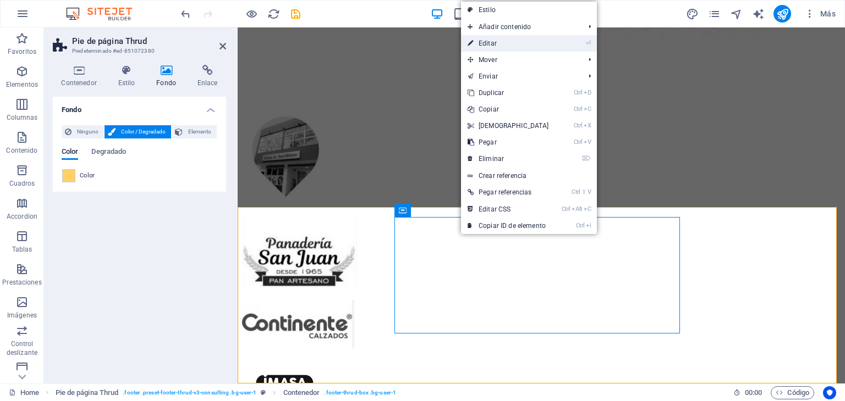
click at [542, 44] on link "⏎ Editar" at bounding box center [508, 43] width 95 height 16
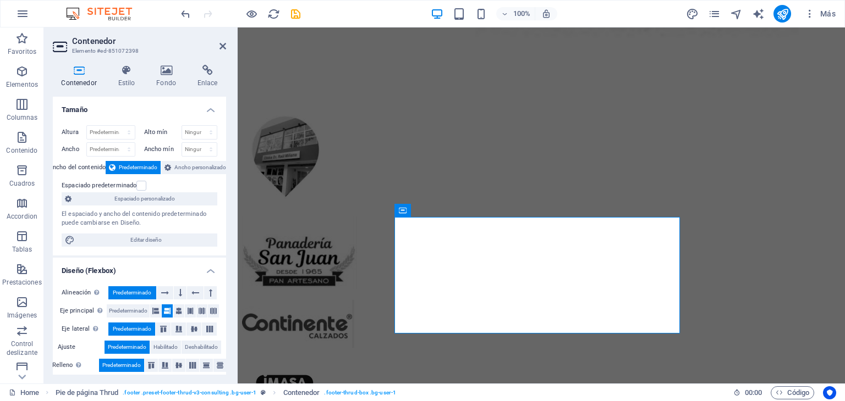
drag, startPoint x: 227, startPoint y: 245, endPoint x: 227, endPoint y: 266, distance: 21.4
click at [227, 266] on div "Contenedor Estilo Fondo Enlace Tamaño Altura Predeterminado px rem % vh vw Alto…" at bounding box center [139, 220] width 191 height 328
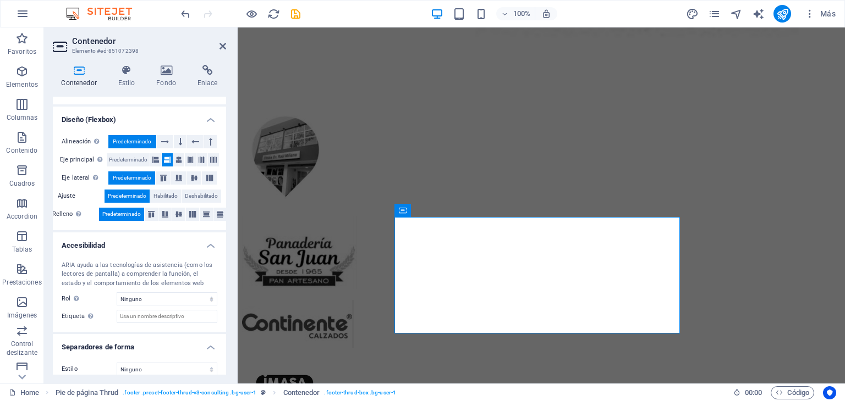
scroll to position [161, 0]
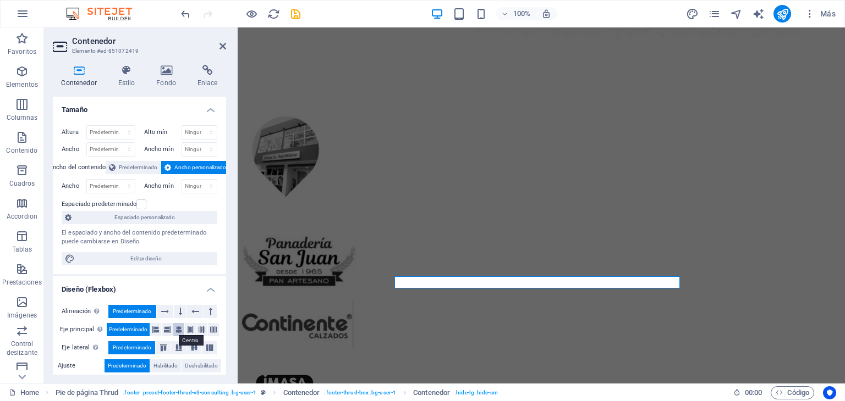
click at [182, 329] on button at bounding box center [178, 329] width 11 height 13
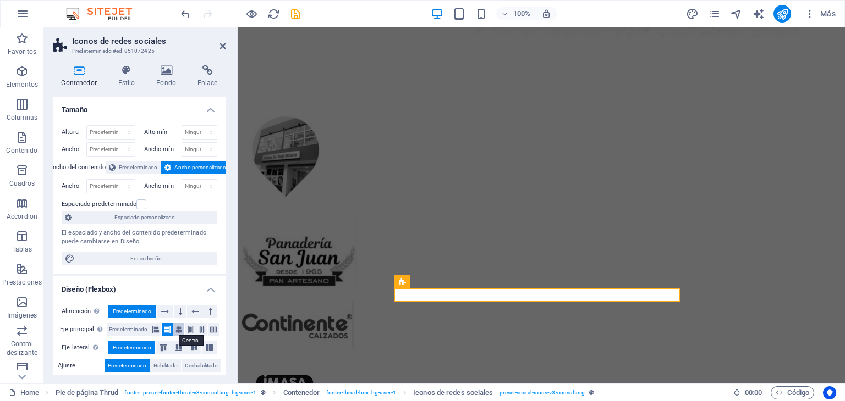
click at [178, 328] on icon at bounding box center [178, 329] width 7 height 13
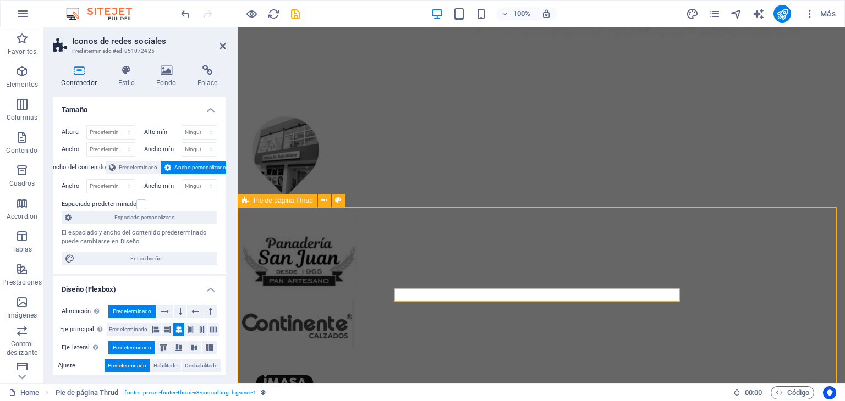
scroll to position [5337, 0]
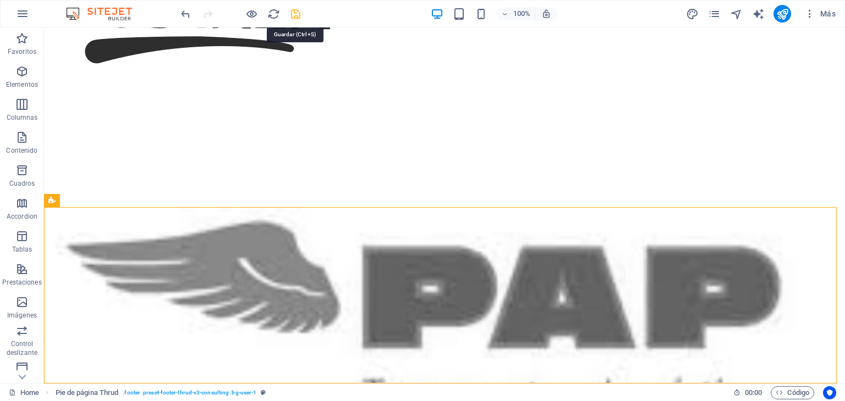
click at [298, 15] on icon "save" at bounding box center [295, 14] width 13 height 13
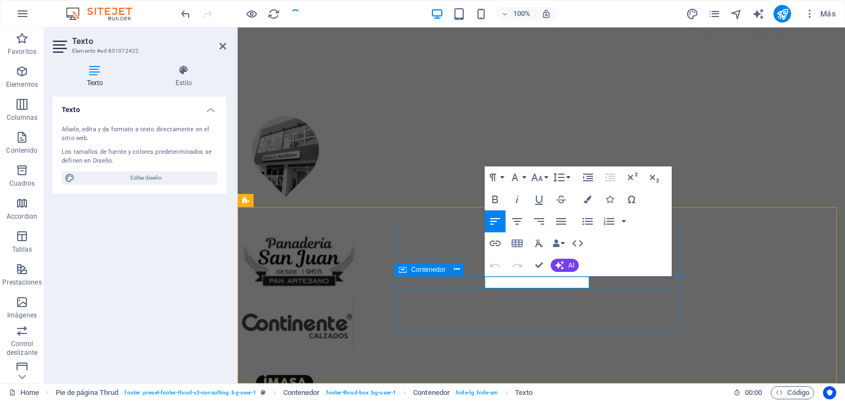
scroll to position [4959, 0]
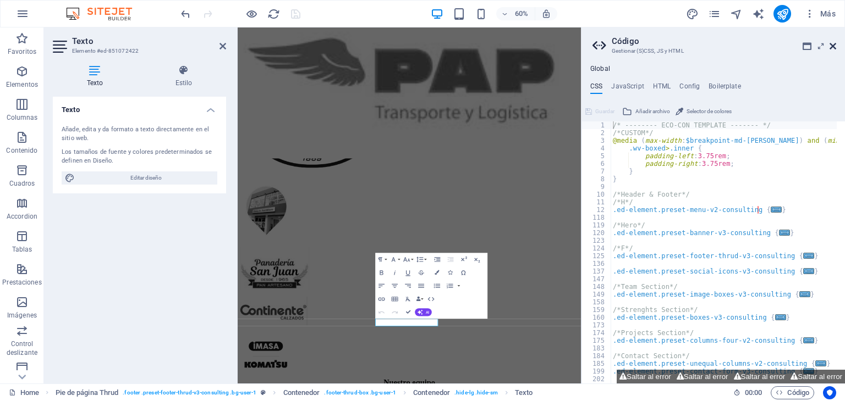
click at [832, 49] on icon at bounding box center [832, 46] width 7 height 9
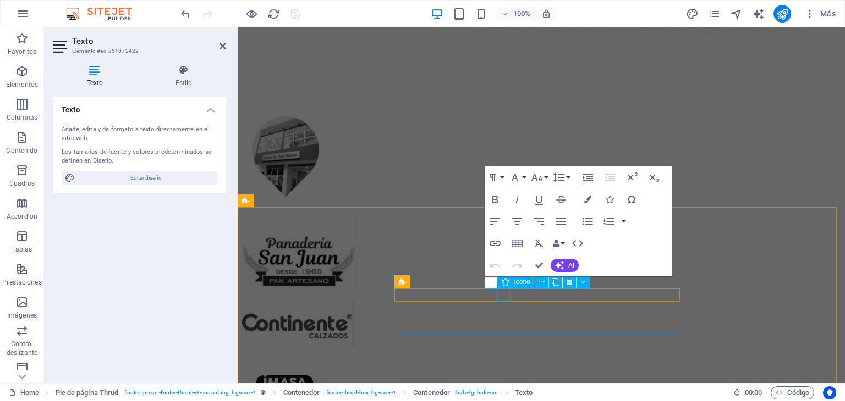
select select "xMidYMid"
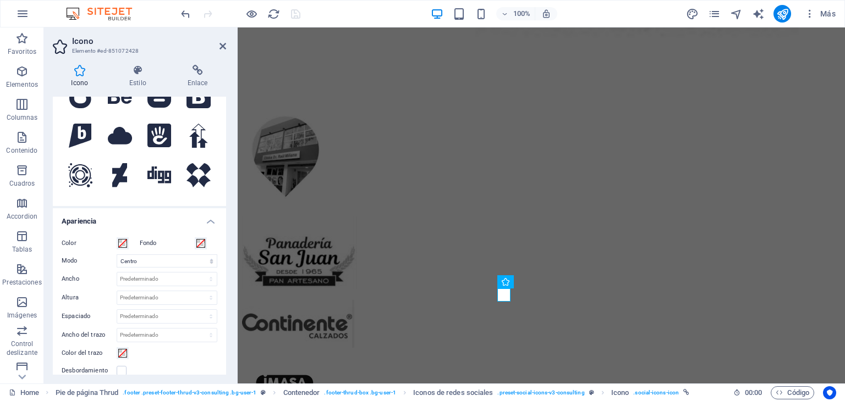
scroll to position [123, 0]
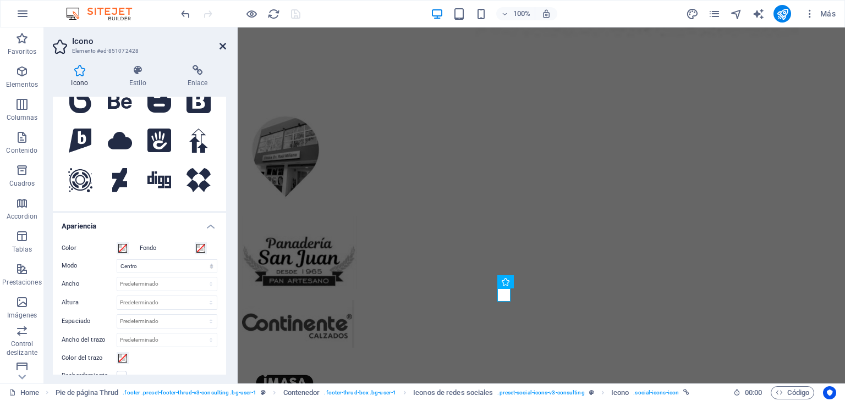
click at [223, 43] on icon at bounding box center [222, 46] width 7 height 9
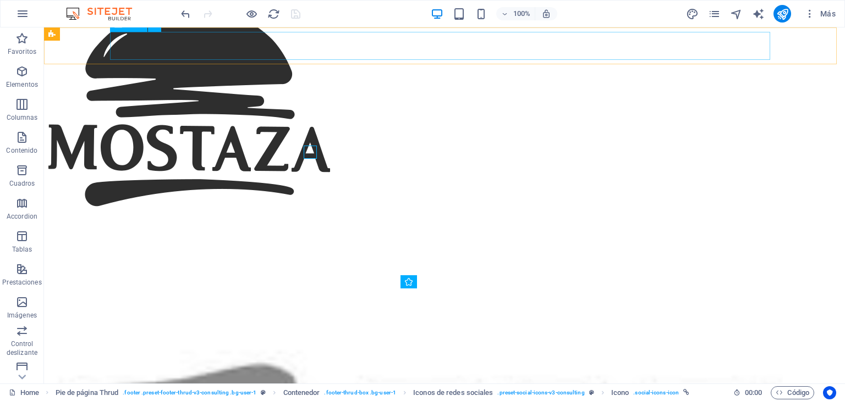
scroll to position [5337, 0]
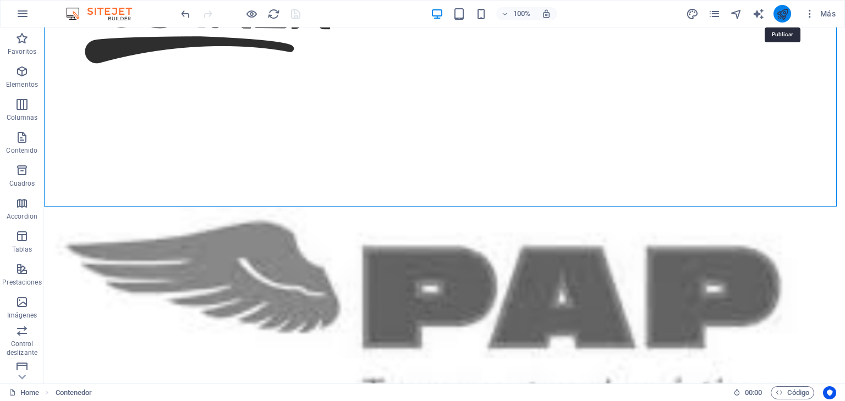
click at [777, 15] on icon "publish" at bounding box center [782, 14] width 13 height 13
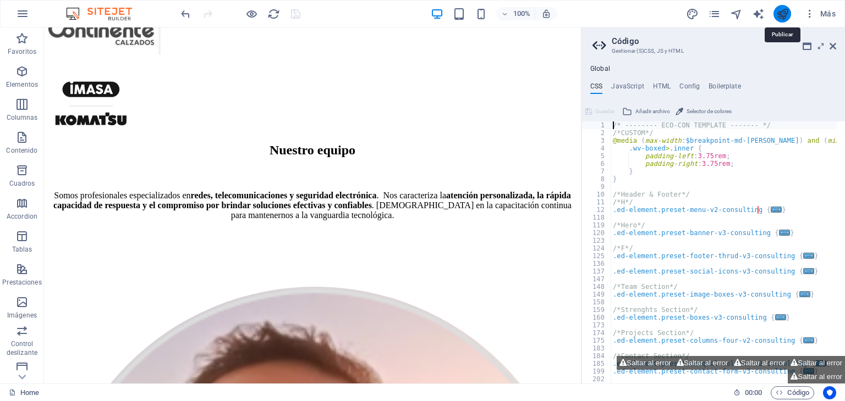
scroll to position [5182, 0]
